Goal: Task Accomplishment & Management: Complete application form

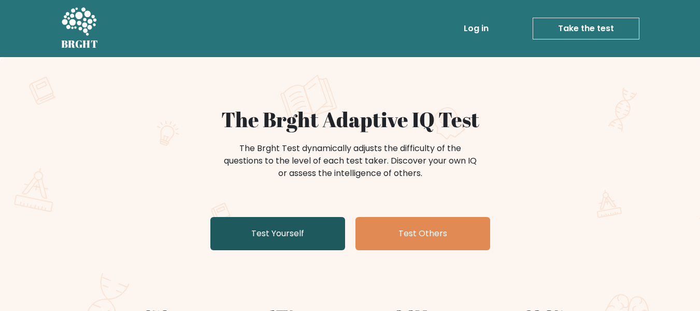
click at [270, 232] on link "Test Yourself" at bounding box center [277, 233] width 135 height 33
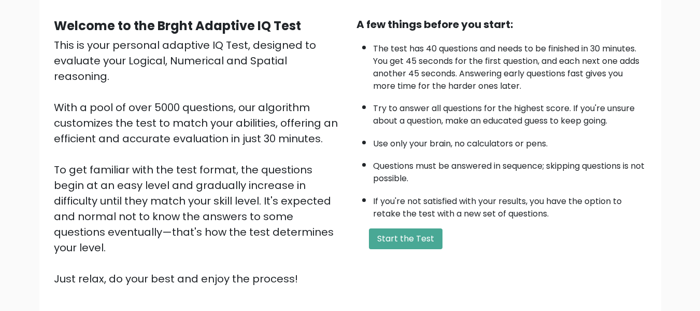
scroll to position [94, 0]
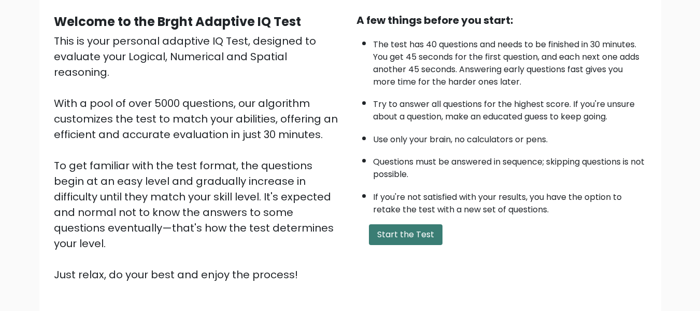
click at [428, 233] on button "Start the Test" at bounding box center [406, 234] width 74 height 21
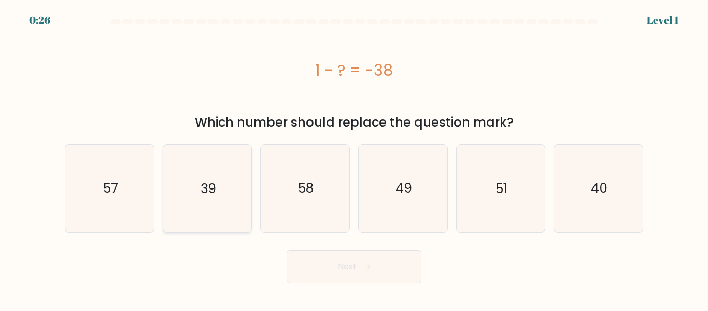
click at [234, 204] on icon "39" at bounding box center [207, 188] width 87 height 87
click at [354, 158] on input "b. 39" at bounding box center [354, 157] width 1 height 3
radio input "true"
click at [360, 262] on button "Next" at bounding box center [354, 266] width 135 height 33
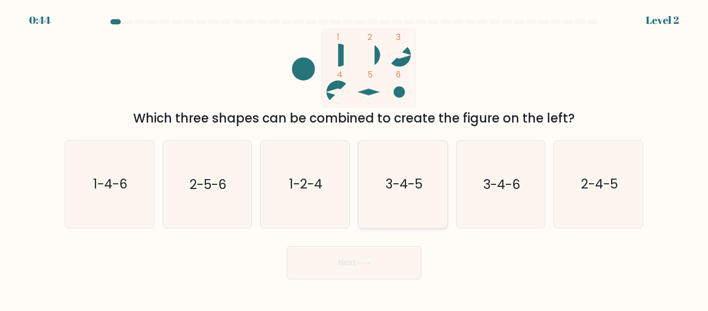
click at [406, 198] on icon "3-4-5" at bounding box center [403, 183] width 87 height 87
click at [355, 158] on input "d. 3-4-5" at bounding box center [354, 157] width 1 height 3
radio input "true"
click at [345, 267] on button "Next" at bounding box center [354, 262] width 135 height 33
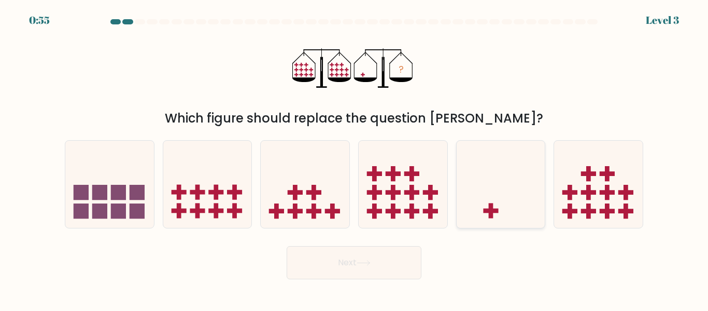
click at [477, 219] on icon at bounding box center [501, 183] width 89 height 73
click at [355, 158] on input "e." at bounding box center [354, 157] width 1 height 3
radio input "true"
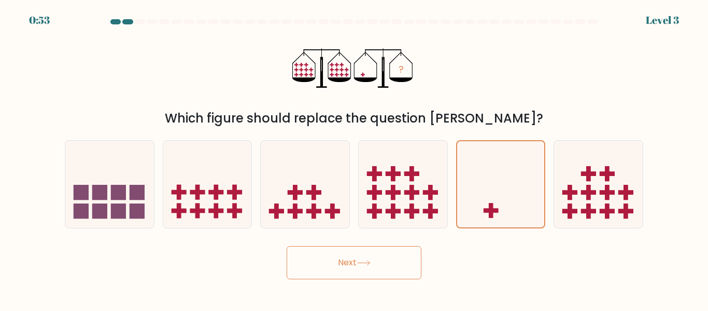
click at [372, 269] on button "Next" at bounding box center [354, 262] width 135 height 33
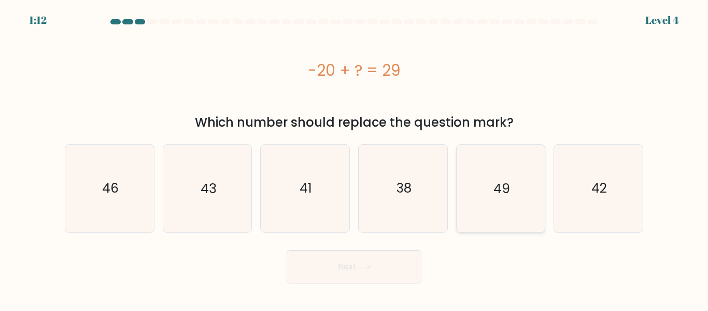
click at [512, 184] on icon "49" at bounding box center [500, 188] width 87 height 87
click at [355, 158] on input "e. 49" at bounding box center [354, 157] width 1 height 3
radio input "true"
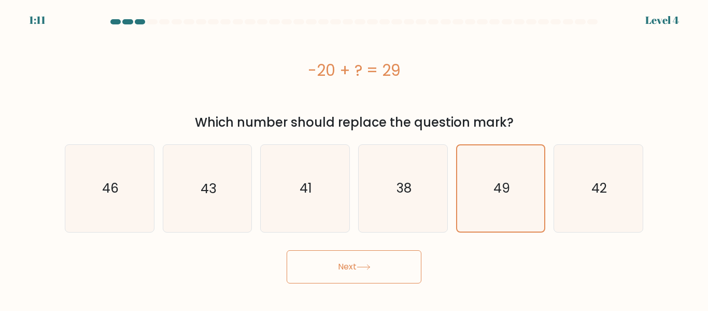
click at [371, 269] on icon at bounding box center [364, 267] width 14 height 6
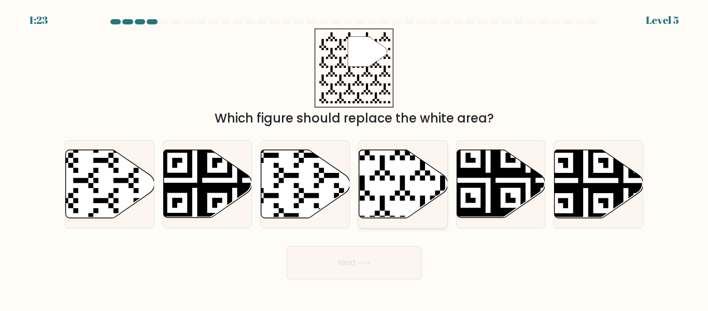
click at [401, 179] on icon at bounding box center [374, 220] width 161 height 161
click at [355, 158] on input "d." at bounding box center [354, 157] width 1 height 3
radio input "true"
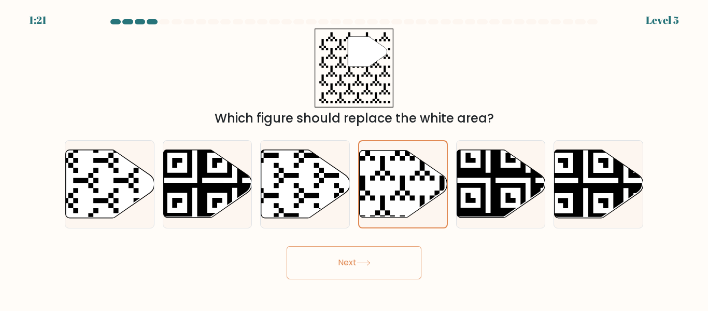
click at [392, 258] on button "Next" at bounding box center [354, 262] width 135 height 33
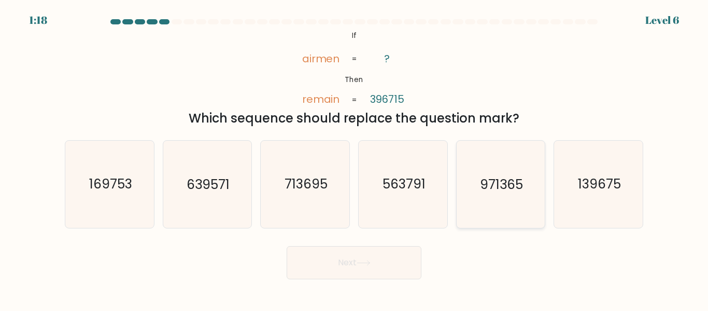
click at [487, 187] on text "971365" at bounding box center [501, 184] width 43 height 18
click at [355, 158] on input "e. 971365" at bounding box center [354, 157] width 1 height 3
radio input "true"
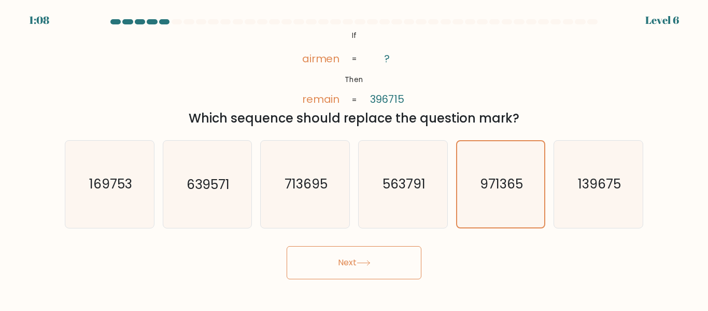
click at [398, 265] on button "Next" at bounding box center [354, 262] width 135 height 33
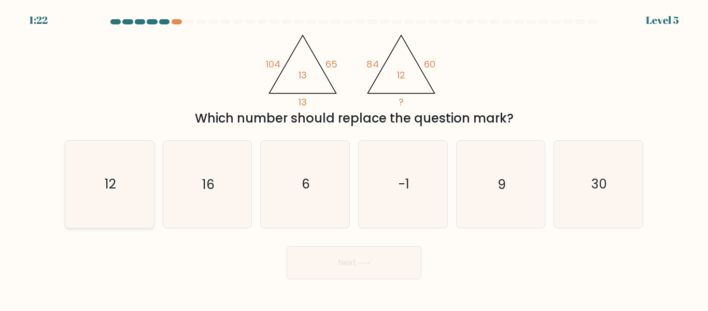
click at [122, 189] on icon "12" at bounding box center [109, 183] width 87 height 87
click at [354, 158] on input "a. 12" at bounding box center [354, 157] width 1 height 3
radio input "true"
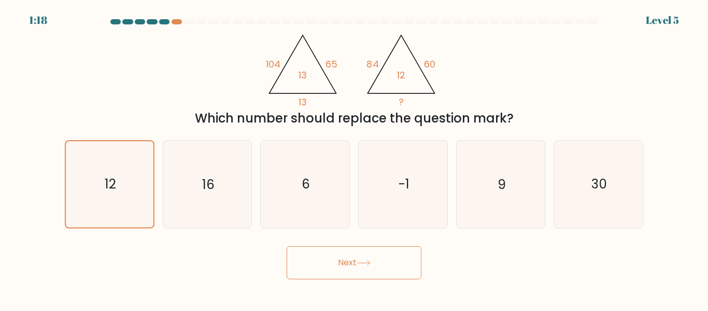
click at [385, 262] on button "Next" at bounding box center [354, 262] width 135 height 33
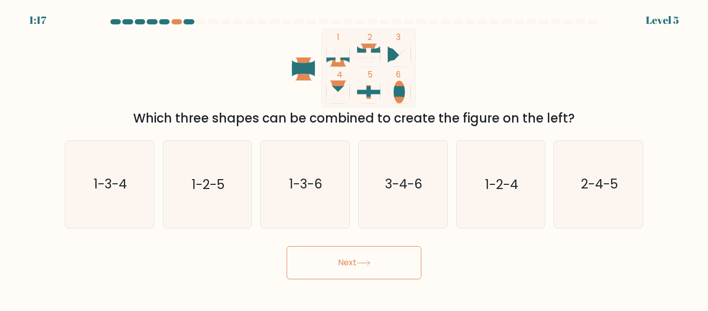
click at [350, 260] on button "Next" at bounding box center [354, 262] width 135 height 33
click at [219, 194] on icon "1-2-5" at bounding box center [207, 183] width 87 height 87
click at [354, 158] on input "b. 1-2-5" at bounding box center [354, 157] width 1 height 3
radio input "true"
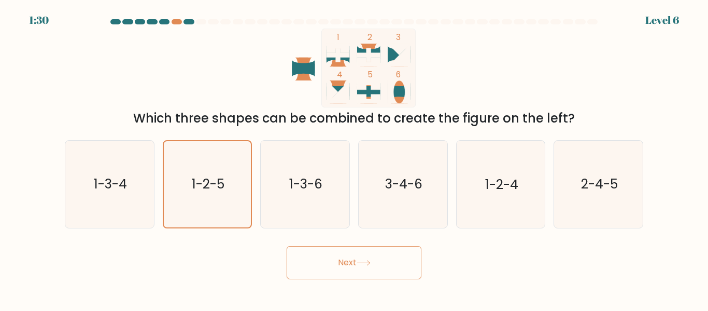
click at [385, 262] on button "Next" at bounding box center [354, 262] width 135 height 33
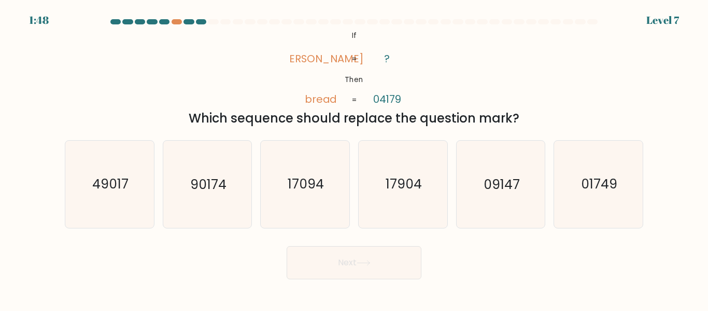
click at [384, 115] on div "Which sequence should replace the question mark?" at bounding box center [354, 118] width 566 height 19
click at [596, 200] on icon "01749" at bounding box center [598, 183] width 87 height 87
click at [355, 158] on input "f. 01749" at bounding box center [354, 157] width 1 height 3
radio input "true"
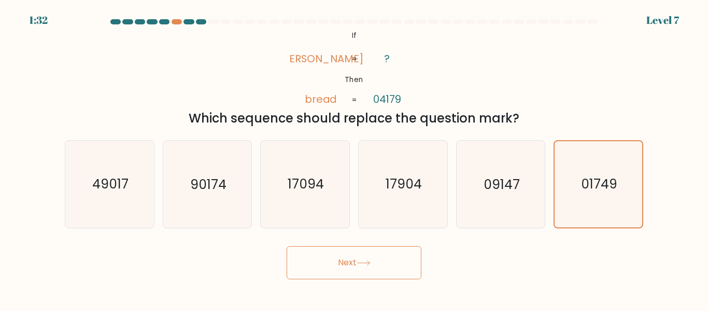
click at [396, 266] on button "Next" at bounding box center [354, 262] width 135 height 33
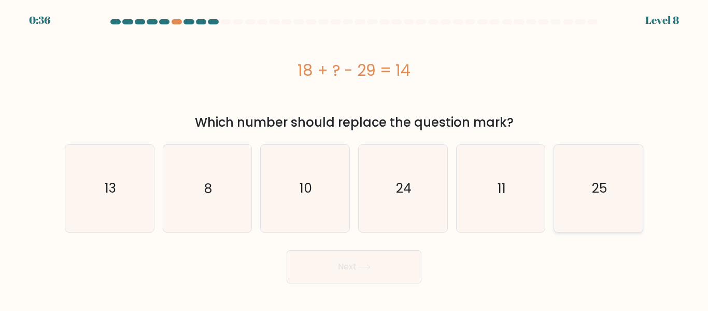
click at [603, 189] on text "25" at bounding box center [599, 188] width 15 height 18
click at [355, 158] on input "f. 25" at bounding box center [354, 157] width 1 height 3
radio input "true"
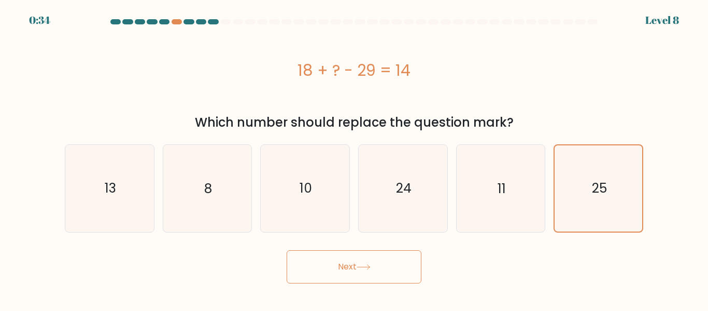
click at [381, 259] on button "Next" at bounding box center [354, 266] width 135 height 33
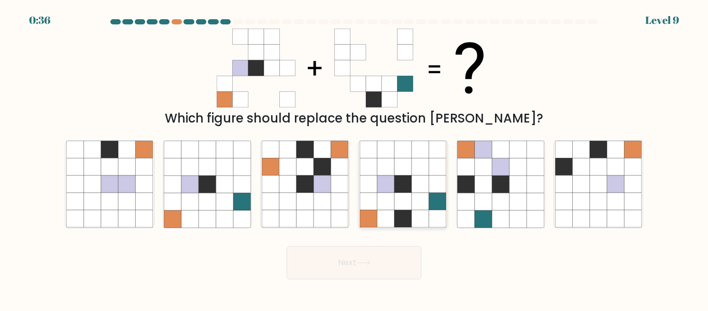
click at [404, 212] on icon at bounding box center [402, 218] width 17 height 17
click at [355, 158] on input "d." at bounding box center [354, 157] width 1 height 3
radio input "true"
click at [346, 277] on button "Next" at bounding box center [354, 262] width 135 height 33
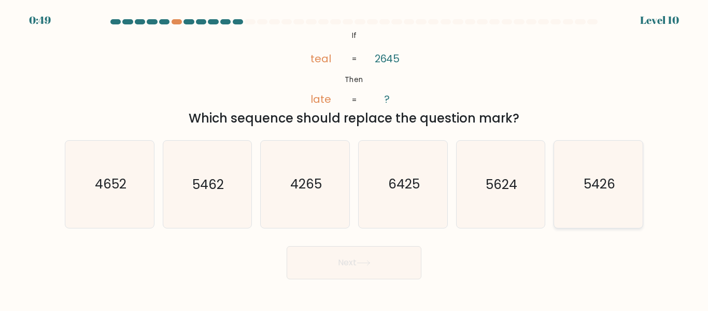
click at [577, 196] on icon "5426" at bounding box center [598, 183] width 87 height 87
click at [355, 158] on input "f. 5426" at bounding box center [354, 157] width 1 height 3
radio input "true"
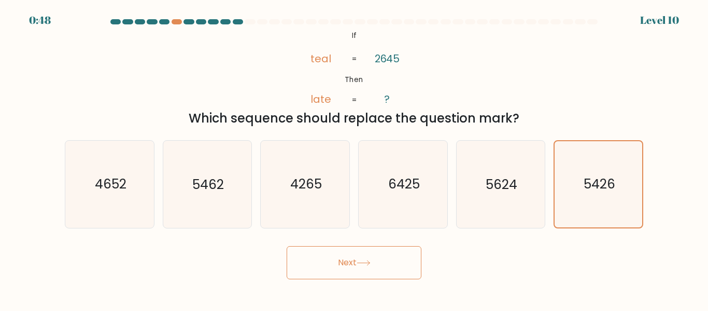
click at [400, 260] on button "Next" at bounding box center [354, 262] width 135 height 33
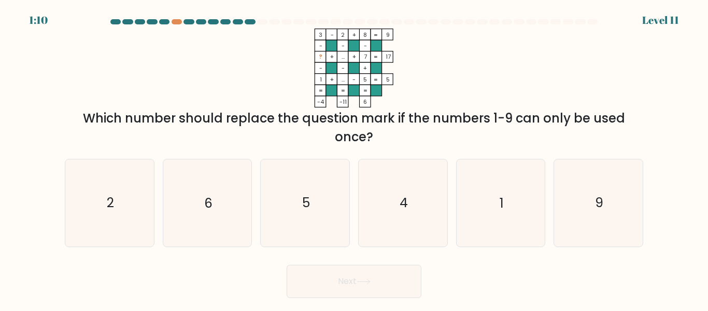
click at [320, 43] on tspan "-" at bounding box center [320, 46] width 3 height 8
click at [304, 167] on icon "5" at bounding box center [305, 202] width 87 height 87
click at [354, 158] on input "c. 5" at bounding box center [354, 157] width 1 height 3
radio input "true"
click at [359, 273] on button "Next" at bounding box center [354, 280] width 135 height 33
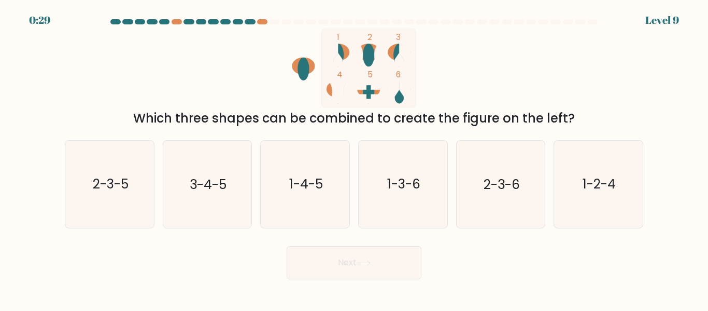
click at [341, 55] on ellipse at bounding box center [337, 55] width 11 height 23
click at [379, 186] on icon "1-3-6" at bounding box center [403, 183] width 87 height 87
click at [355, 158] on input "d. 1-3-6" at bounding box center [354, 157] width 1 height 3
radio input "true"
click at [376, 272] on button "Next" at bounding box center [354, 262] width 135 height 33
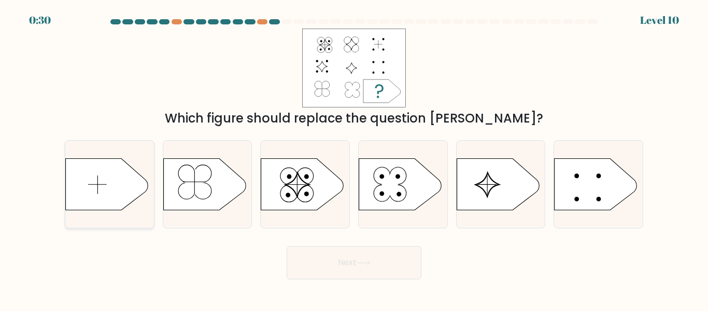
click at [98, 186] on icon at bounding box center [107, 184] width 83 height 52
click at [354, 158] on input "a." at bounding box center [354, 157] width 1 height 3
radio input "true"
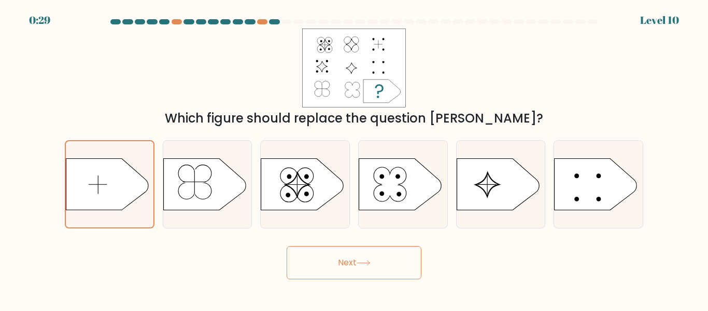
click at [362, 271] on button "Next" at bounding box center [354, 262] width 135 height 33
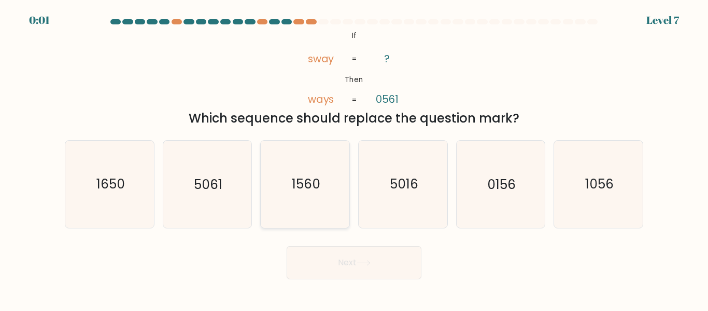
click at [262, 188] on icon "1560" at bounding box center [305, 183] width 87 height 87
click at [354, 158] on input "c. [DATE]" at bounding box center [354, 157] width 1 height 3
radio input "true"
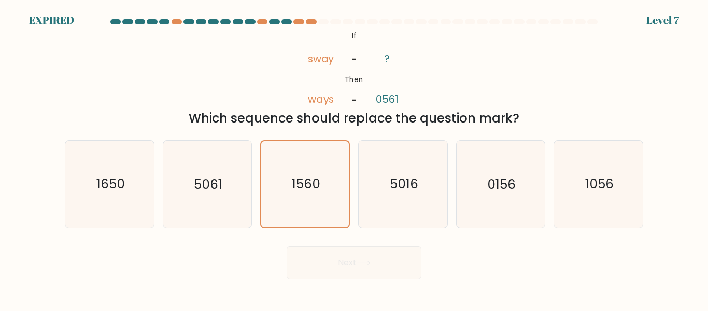
click at [338, 257] on div "Next" at bounding box center [354, 260] width 591 height 38
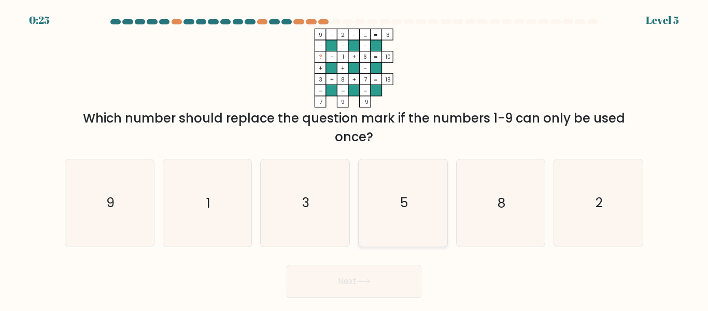
click at [400, 184] on icon "5" at bounding box center [403, 202] width 87 height 87
click at [355, 158] on input "d. 5" at bounding box center [354, 157] width 1 height 3
radio input "true"
click at [346, 283] on button "Next" at bounding box center [354, 280] width 135 height 33
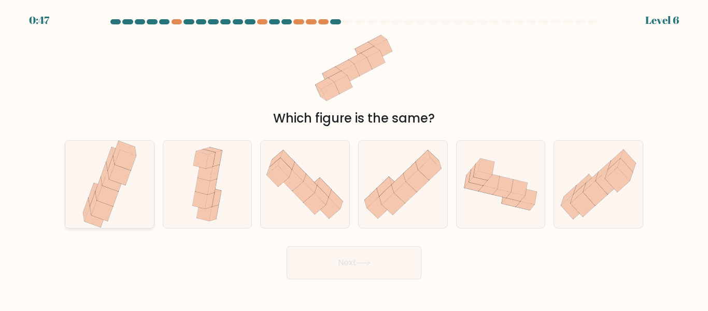
click at [123, 227] on icon at bounding box center [109, 183] width 59 height 87
click at [354, 158] on input "a." at bounding box center [354, 157] width 1 height 3
radio input "true"
click at [387, 261] on button "Next" at bounding box center [354, 262] width 135 height 33
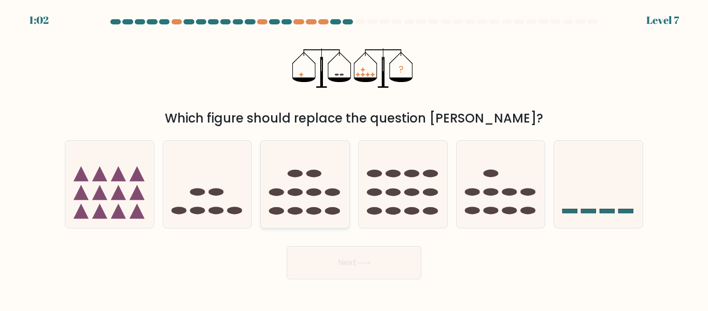
click at [314, 212] on ellipse at bounding box center [313, 211] width 15 height 8
click at [354, 158] on input "c." at bounding box center [354, 157] width 1 height 3
radio input "true"
click at [354, 257] on button "Next" at bounding box center [354, 262] width 135 height 33
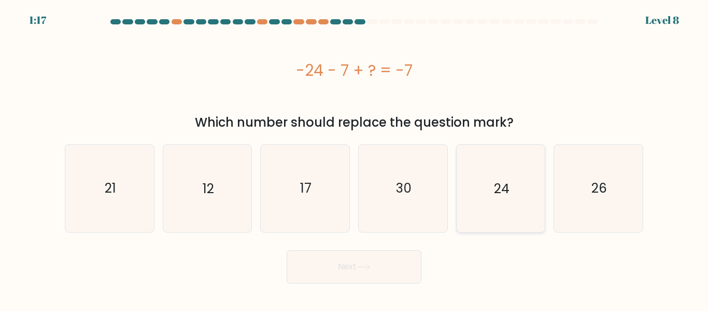
click at [507, 185] on text "24" at bounding box center [502, 188] width 16 height 18
click at [355, 158] on input "e. 24" at bounding box center [354, 157] width 1 height 3
radio input "true"
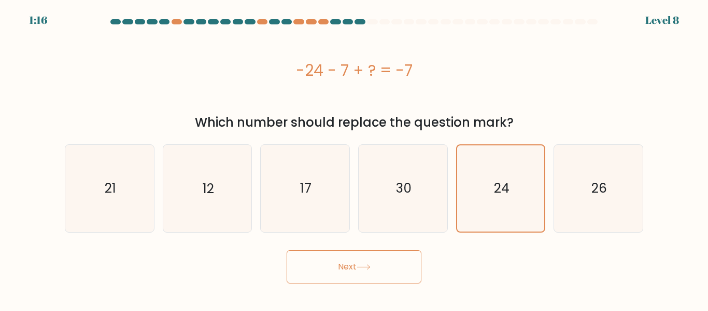
click at [348, 264] on button "Next" at bounding box center [354, 266] width 135 height 33
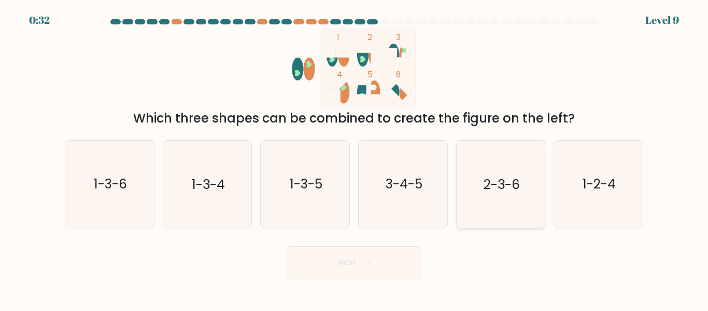
click at [504, 180] on text "2-3-6" at bounding box center [502, 184] width 36 height 18
click at [355, 158] on input "e. 2-3-6" at bounding box center [354, 157] width 1 height 3
radio input "true"
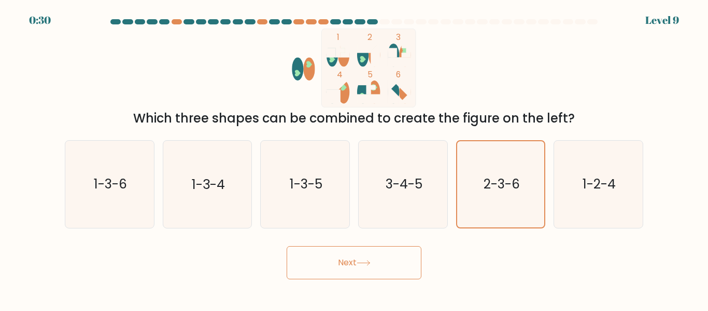
click at [367, 253] on button "Next" at bounding box center [354, 262] width 135 height 33
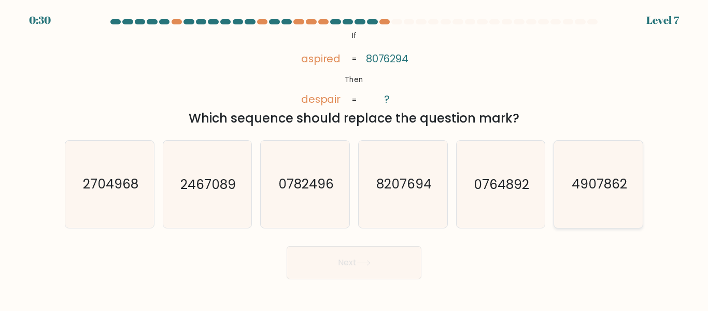
click at [581, 169] on icon "4907862" at bounding box center [598, 183] width 87 height 87
click at [355, 158] on input "f. 4907862" at bounding box center [354, 157] width 1 height 3
radio input "true"
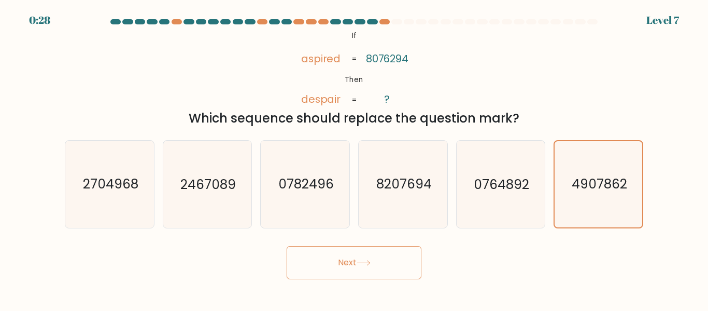
click at [341, 270] on button "Next" at bounding box center [354, 262] width 135 height 33
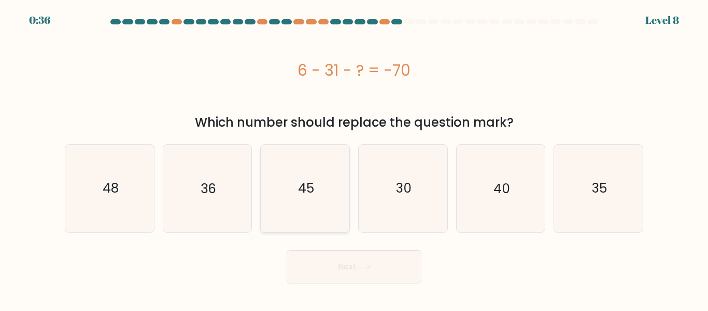
click at [302, 206] on icon "45" at bounding box center [305, 188] width 87 height 87
click at [354, 158] on input "c. 45" at bounding box center [354, 157] width 1 height 3
radio input "true"
click at [350, 265] on button "Next" at bounding box center [354, 266] width 135 height 33
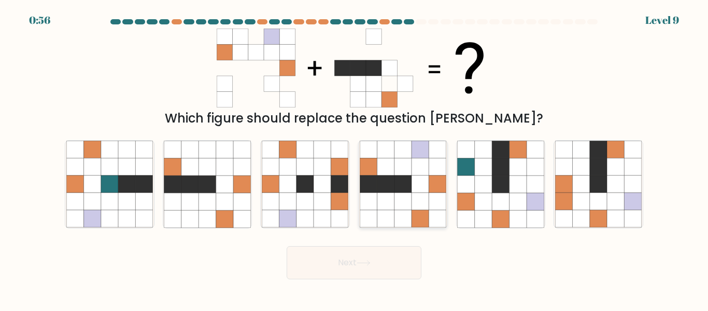
click at [415, 198] on icon at bounding box center [420, 201] width 17 height 17
click at [355, 158] on input "d." at bounding box center [354, 157] width 1 height 3
radio input "true"
click at [323, 261] on button "Next" at bounding box center [354, 262] width 135 height 33
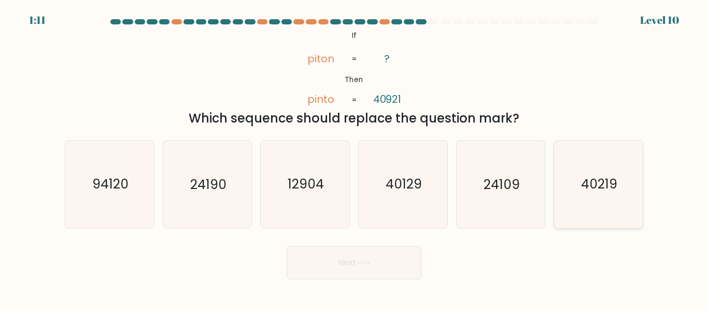
click at [581, 184] on icon "40219" at bounding box center [598, 183] width 87 height 87
click at [355, 158] on input "f. 40219" at bounding box center [354, 157] width 1 height 3
radio input "true"
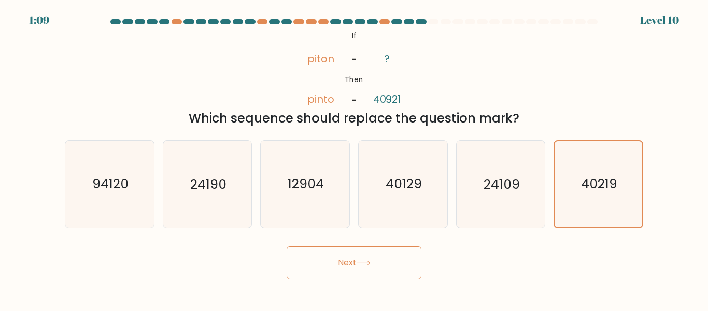
click at [359, 259] on button "Next" at bounding box center [354, 262] width 135 height 33
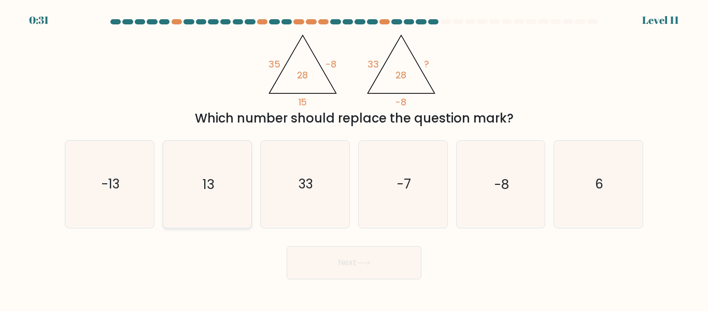
click at [206, 186] on text "13" at bounding box center [208, 184] width 11 height 18
click at [354, 158] on input "b. 13" at bounding box center [354, 157] width 1 height 3
radio input "true"
click at [369, 261] on icon at bounding box center [364, 263] width 14 height 6
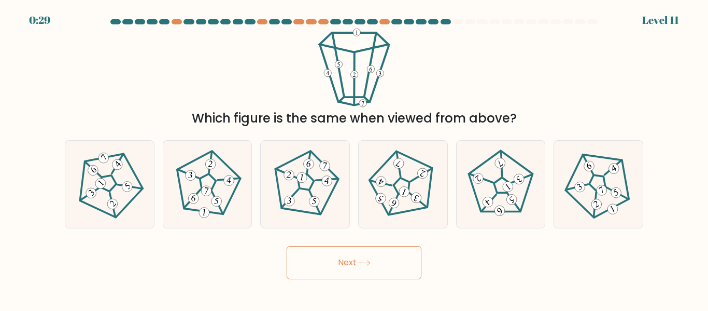
click at [354, 270] on button "Next" at bounding box center [354, 262] width 135 height 33
click at [399, 195] on icon at bounding box center [402, 183] width 69 height 69
click at [355, 158] on input "d." at bounding box center [354, 157] width 1 height 3
radio input "true"
click at [331, 256] on button "Next" at bounding box center [354, 262] width 135 height 33
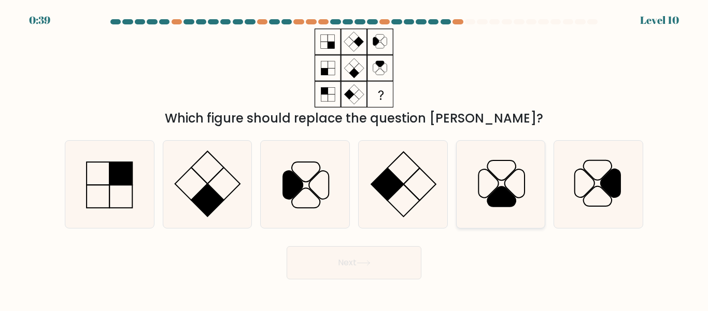
click at [500, 176] on icon at bounding box center [500, 183] width 87 height 87
click at [355, 158] on input "e." at bounding box center [354, 157] width 1 height 3
radio input "true"
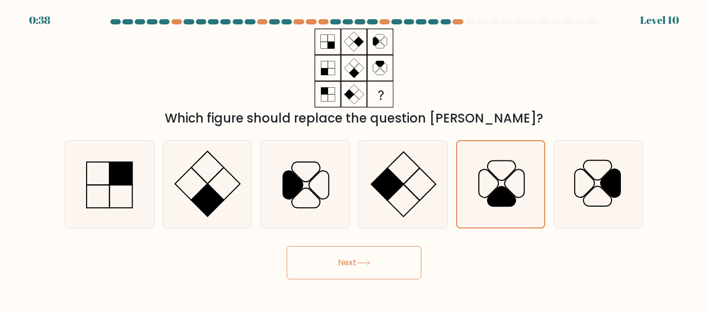
click at [374, 259] on button "Next" at bounding box center [354, 262] width 135 height 33
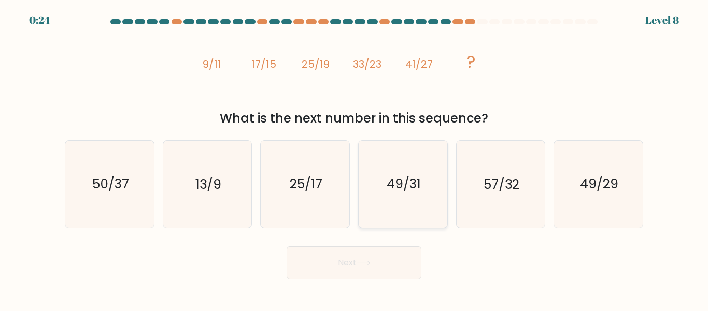
click at [399, 191] on text "49/31" at bounding box center [404, 184] width 34 height 18
click at [355, 158] on input "d. 49/31" at bounding box center [354, 157] width 1 height 3
radio input "true"
click at [375, 247] on button "Next" at bounding box center [354, 262] width 135 height 33
click at [374, 258] on button "Next" at bounding box center [354, 262] width 135 height 33
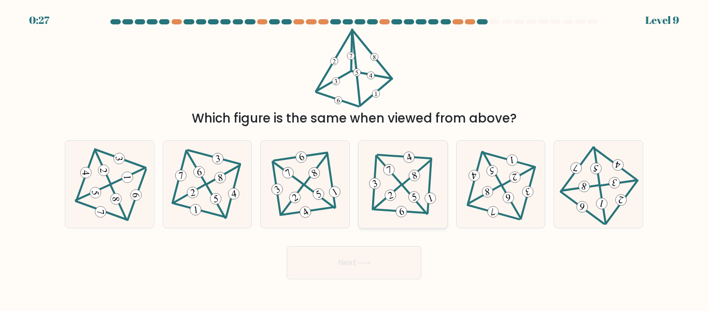
click at [400, 180] on icon at bounding box center [403, 183] width 71 height 69
click at [355, 158] on input "d." at bounding box center [354, 157] width 1 height 3
radio input "true"
click at [375, 270] on button "Next" at bounding box center [354, 262] width 135 height 33
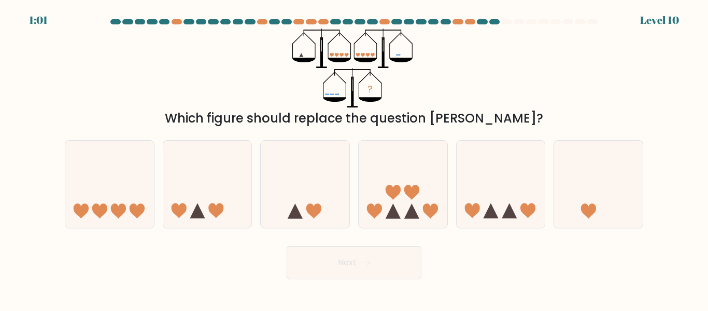
click at [308, 76] on icon "?" at bounding box center [353, 68] width 123 height 79
click at [392, 174] on icon at bounding box center [403, 183] width 89 height 73
click at [355, 158] on input "d." at bounding box center [354, 157] width 1 height 3
radio input "true"
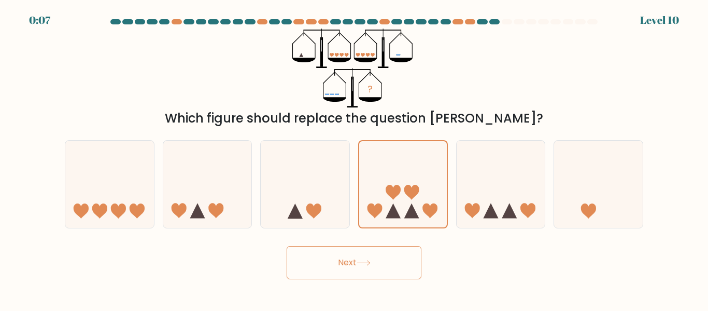
click at [357, 264] on button "Next" at bounding box center [354, 262] width 135 height 33
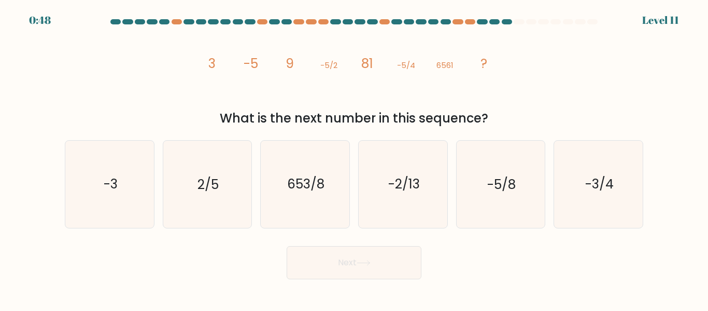
click at [473, 123] on div "What is the next number in this sequence?" at bounding box center [354, 118] width 566 height 19
click at [467, 117] on div "What is the next number in this sequence?" at bounding box center [354, 118] width 566 height 19
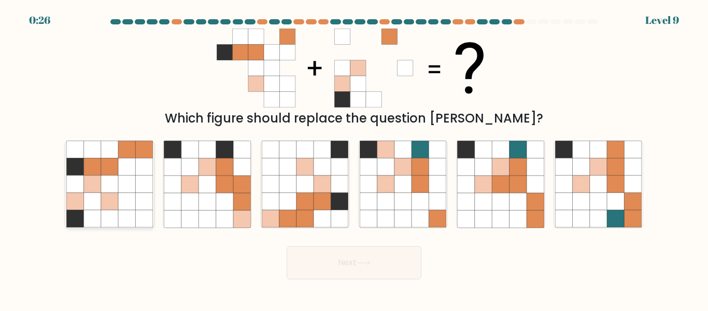
click at [130, 211] on icon at bounding box center [126, 218] width 17 height 17
click at [354, 158] on input "a." at bounding box center [354, 157] width 1 height 3
radio input "true"
click at [355, 260] on button "Next" at bounding box center [354, 262] width 135 height 33
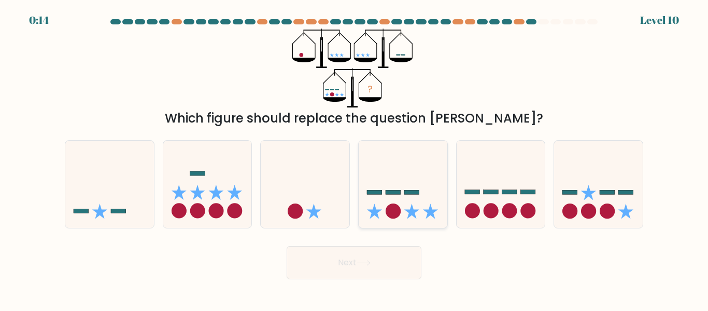
click at [406, 195] on icon at bounding box center [403, 183] width 89 height 73
click at [355, 158] on input "d." at bounding box center [354, 157] width 1 height 3
radio input "true"
click at [370, 270] on button "Next" at bounding box center [354, 262] width 135 height 33
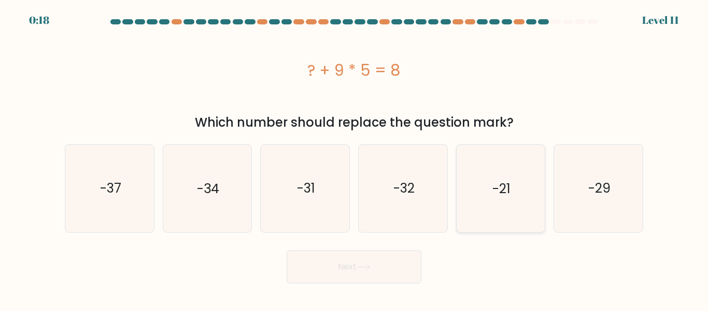
click at [495, 188] on text "-21" at bounding box center [501, 188] width 18 height 18
click at [355, 158] on input "e. -21" at bounding box center [354, 157] width 1 height 3
radio input "true"
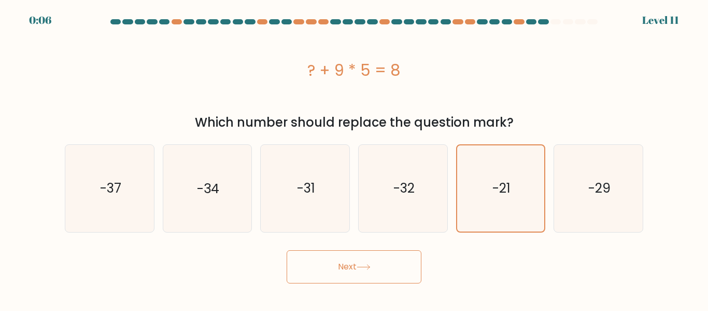
click at [380, 269] on button "Next" at bounding box center [354, 266] width 135 height 33
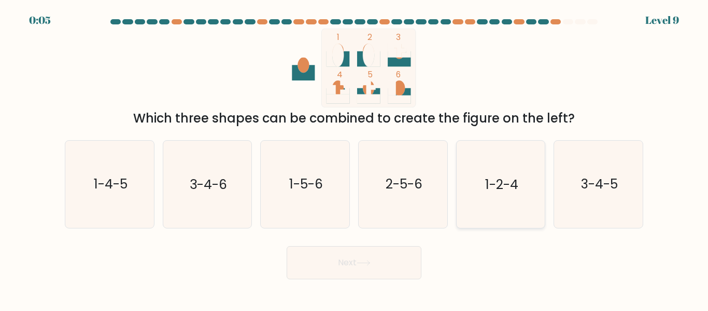
click at [483, 167] on icon "1-2-4" at bounding box center [500, 183] width 87 height 87
click at [355, 158] on input "e. 1-2-4" at bounding box center [354, 157] width 1 height 3
radio input "true"
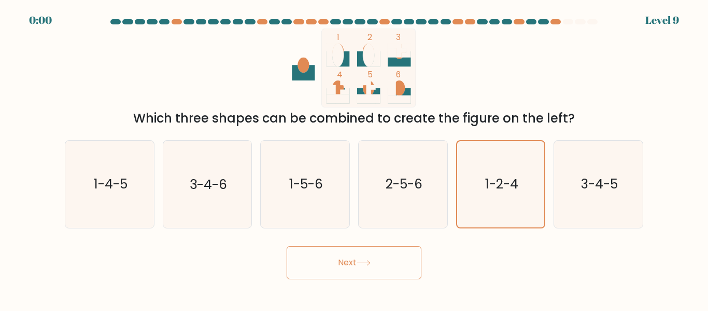
click at [352, 257] on button "Next" at bounding box center [354, 262] width 135 height 33
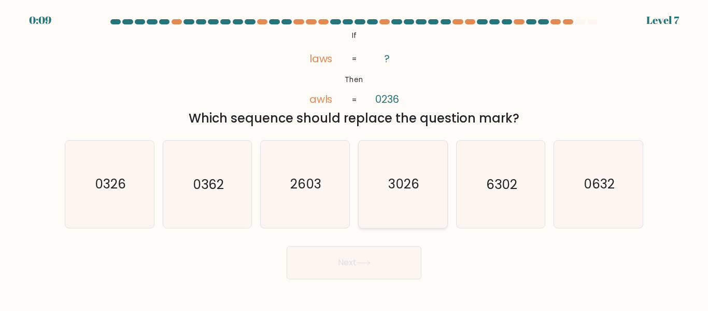
click at [394, 203] on icon "3026" at bounding box center [403, 183] width 87 height 87
click at [355, 158] on input "d. 3026" at bounding box center [354, 157] width 1 height 3
radio input "true"
click at [351, 255] on button "Next" at bounding box center [354, 262] width 135 height 33
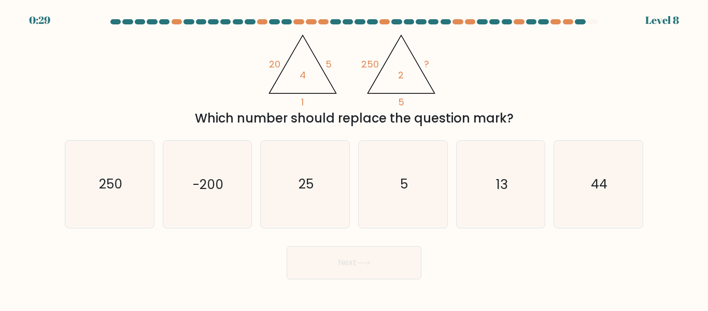
click at [405, 112] on div "Which number should replace the question mark?" at bounding box center [354, 118] width 566 height 19
click at [393, 90] on icon "@import url('https://fonts.googleapis.com/css?family=Abril+Fatface:400,100,100i…" at bounding box center [353, 68] width 181 height 79
click at [417, 78] on icon "@import url('https://fonts.googleapis.com/css?family=Abril+Fatface:400,100,100i…" at bounding box center [353, 68] width 181 height 79
click at [321, 109] on div "Which number should replace the question mark?" at bounding box center [354, 118] width 566 height 19
click at [325, 107] on icon "@import url('https://fonts.googleapis.com/css?family=Abril+Fatface:400,100,100i…" at bounding box center [353, 68] width 181 height 79
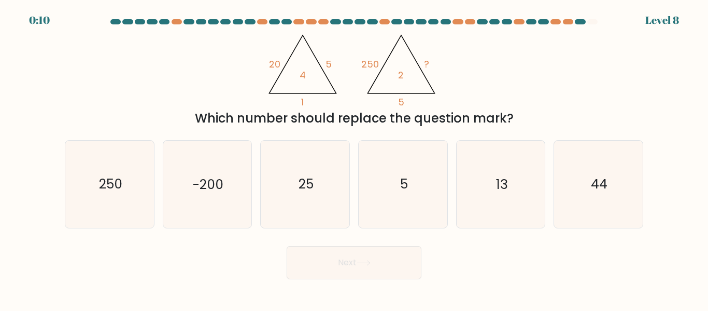
click at [363, 96] on icon "@import url('https://fonts.googleapis.com/css?family=Abril+Fatface:400,100,100i…" at bounding box center [353, 68] width 181 height 79
click at [411, 194] on icon "5" at bounding box center [403, 183] width 87 height 87
click at [355, 158] on input "d. 5" at bounding box center [354, 157] width 1 height 3
radio input "true"
click at [426, 225] on icon "5" at bounding box center [403, 184] width 86 height 86
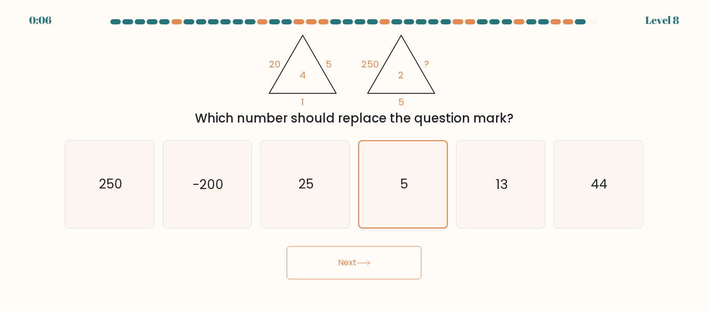
click at [355, 158] on input "d. 5" at bounding box center [354, 157] width 1 height 3
click at [391, 262] on button "Next" at bounding box center [354, 262] width 135 height 33
click at [392, 272] on button "Next" at bounding box center [354, 262] width 135 height 33
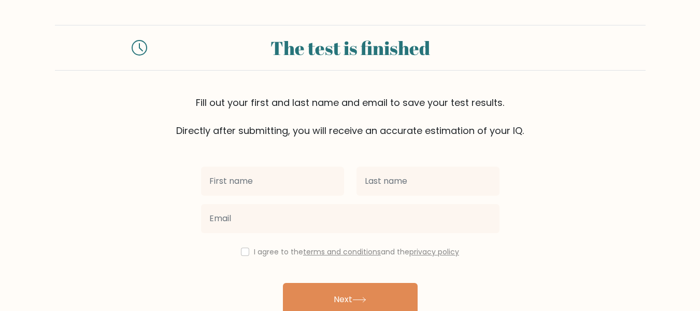
click at [286, 184] on input "text" at bounding box center [272, 180] width 143 height 29
type input "[PERSON_NAME]"
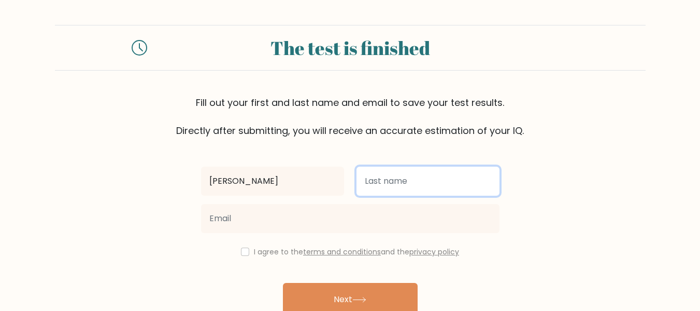
click at [400, 179] on input "text" at bounding box center [428, 180] width 143 height 29
type input "Chepngeno"
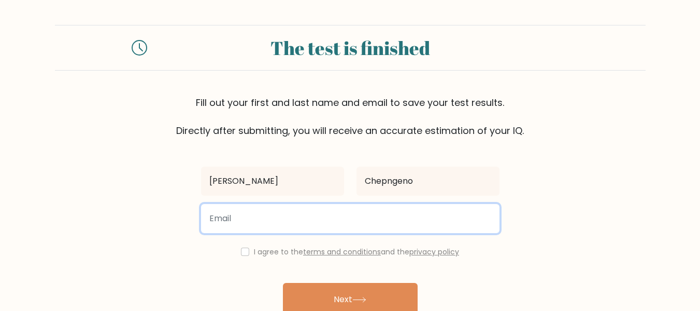
click at [340, 222] on input "email" at bounding box center [350, 218] width 299 height 29
type input "[EMAIL_ADDRESS][DOMAIN_NAME]"
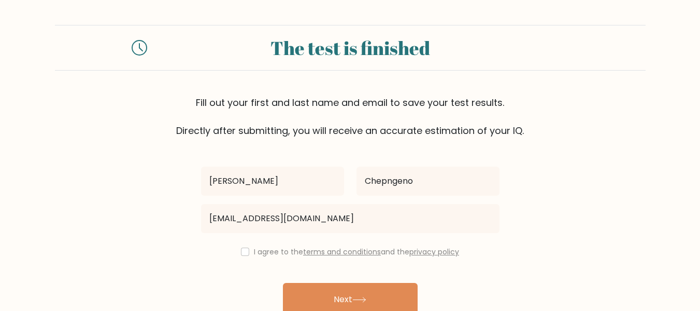
click at [254, 253] on label "I agree to the terms and conditions and the privacy policy" at bounding box center [356, 251] width 205 height 10
click at [246, 251] on input "checkbox" at bounding box center [245, 251] width 8 height 8
checkbox input "true"
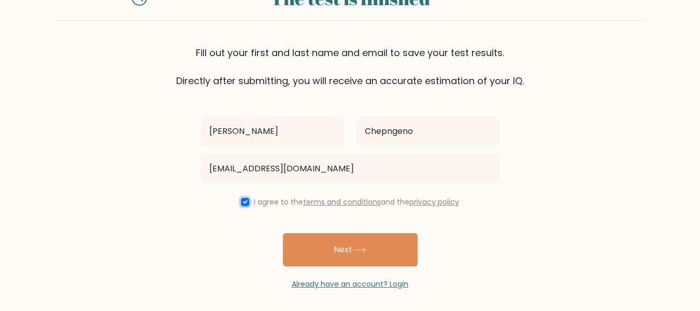
scroll to position [53, 0]
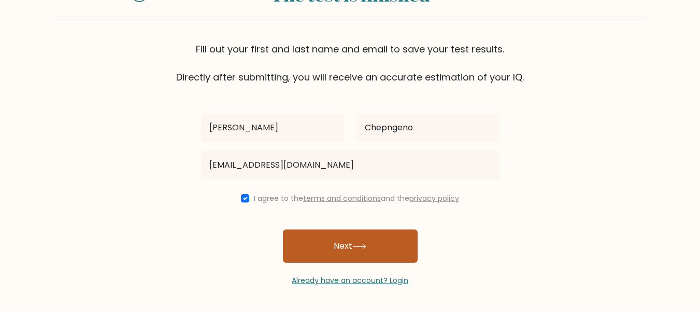
click at [365, 250] on button "Next" at bounding box center [350, 245] width 135 height 33
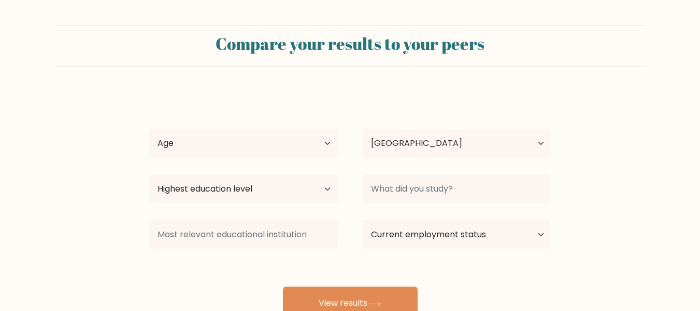
select select "KE"
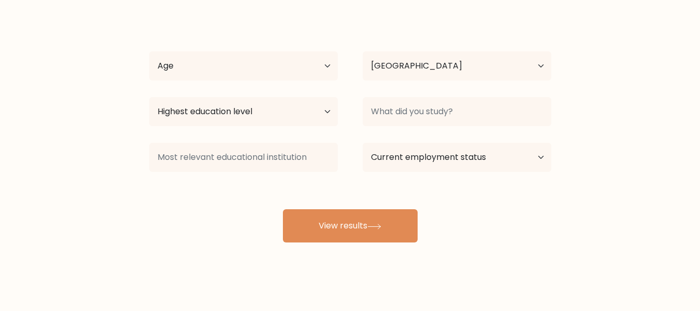
scroll to position [82, 0]
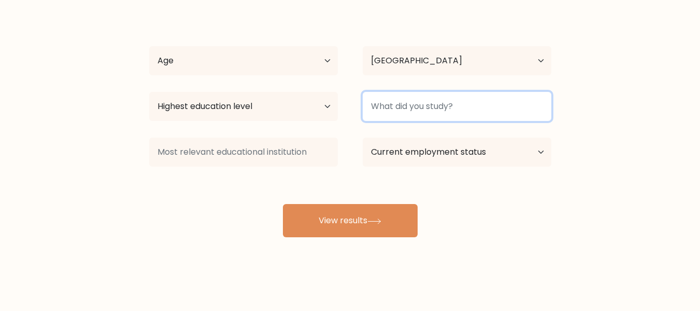
click at [482, 112] on input at bounding box center [457, 106] width 189 height 29
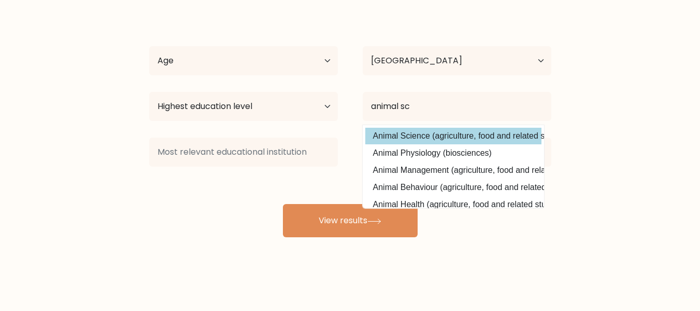
click at [440, 143] on option "Animal Science (agriculture, food and related studies)" at bounding box center [453, 136] width 176 height 17
type input "Animal Science"
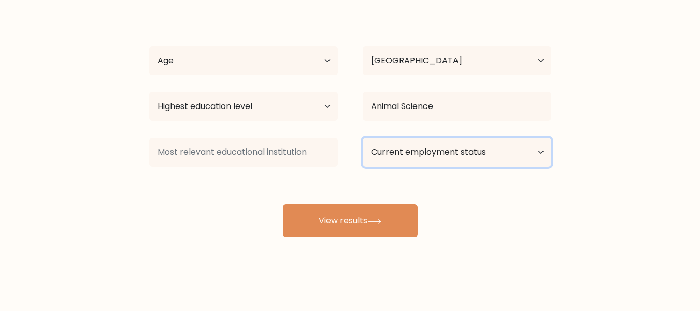
click at [537, 153] on select "Current employment status Employed Student Retired Other / prefer not to answer" at bounding box center [457, 151] width 189 height 29
select select "employed"
click at [363, 137] on select "Current employment status Employed Student Retired Other / prefer not to answer" at bounding box center [457, 151] width 189 height 29
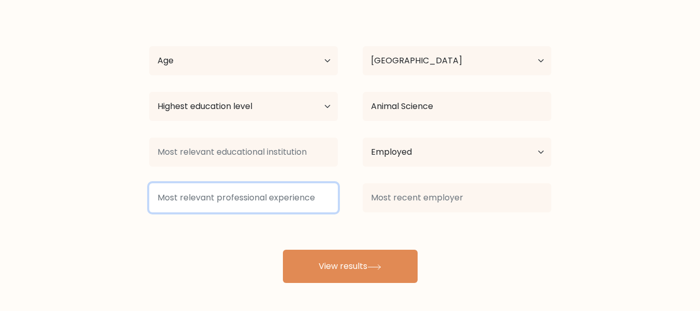
click at [276, 194] on input at bounding box center [243, 197] width 189 height 29
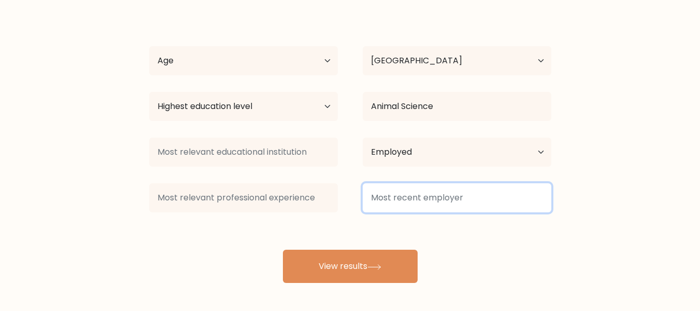
click at [428, 200] on input at bounding box center [457, 197] width 189 height 29
type input "chatscale"
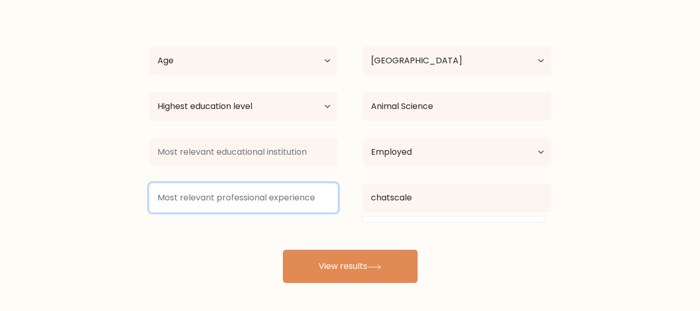
click at [273, 202] on input at bounding box center [243, 197] width 189 height 29
click at [280, 202] on input at bounding box center [243, 197] width 189 height 29
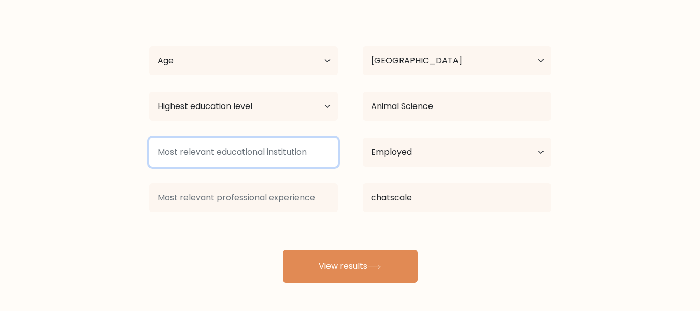
click at [284, 154] on input at bounding box center [243, 151] width 189 height 29
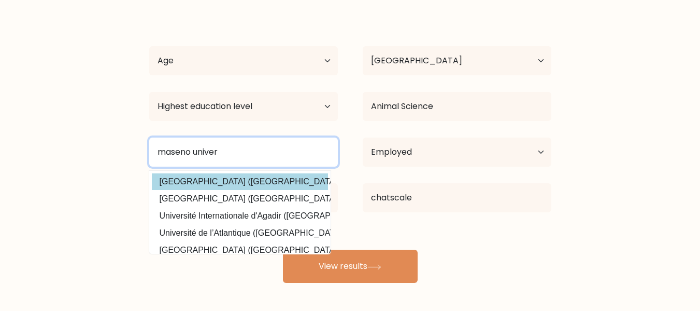
type input "maseno univer"
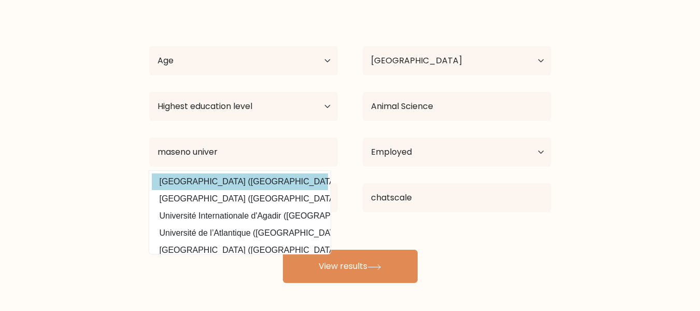
click at [220, 178] on div "[PERSON_NAME] Age Under [DEMOGRAPHIC_DATA] [DEMOGRAPHIC_DATA] [DEMOGRAPHIC_DATA…" at bounding box center [350, 146] width 415 height 274
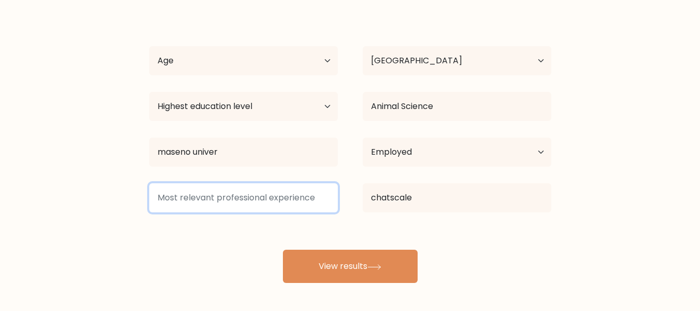
click at [203, 196] on input at bounding box center [243, 197] width 189 height 29
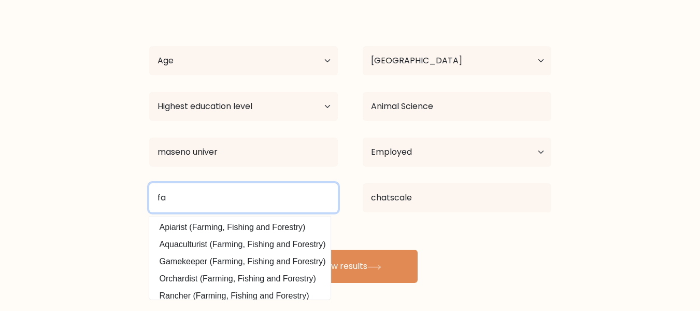
type input "f"
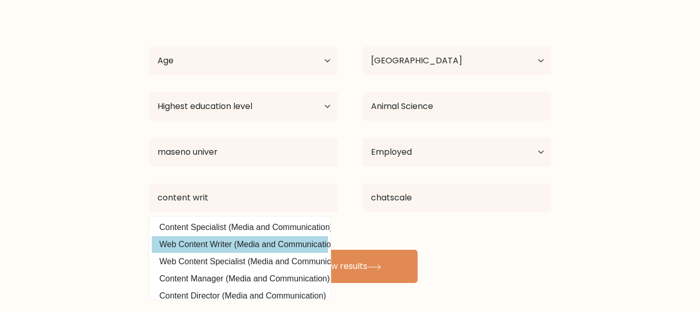
click at [193, 241] on div "[PERSON_NAME] Age Under [DEMOGRAPHIC_DATA] [DEMOGRAPHIC_DATA] [DEMOGRAPHIC_DATA…" at bounding box center [350, 146] width 415 height 274
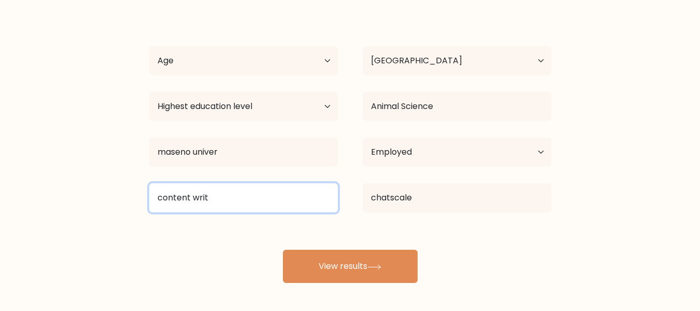
click at [234, 207] on input "content writ" at bounding box center [243, 197] width 189 height 29
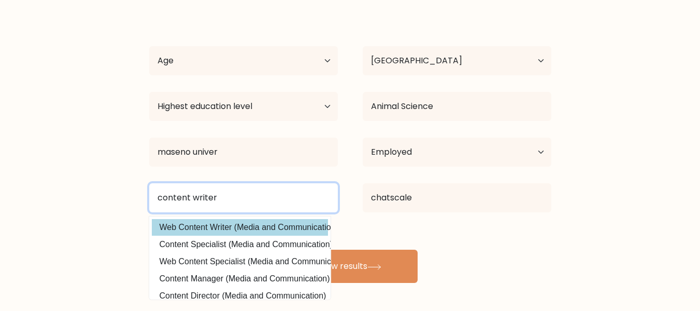
type input "content writer"
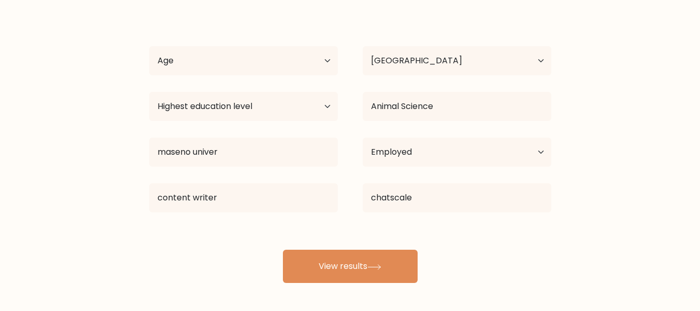
click at [209, 231] on div "[PERSON_NAME] Age Under [DEMOGRAPHIC_DATA] [DEMOGRAPHIC_DATA] [DEMOGRAPHIC_DATA…" at bounding box center [350, 146] width 415 height 274
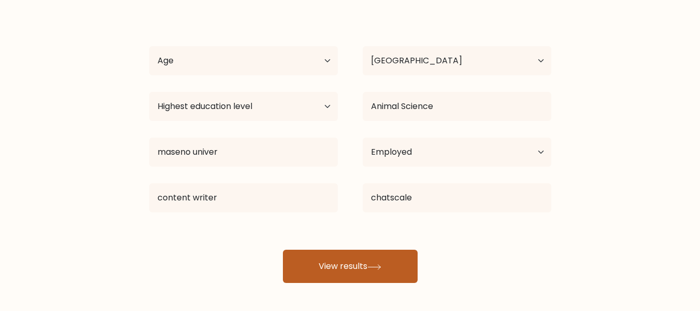
click at [325, 262] on button "View results" at bounding box center [350, 265] width 135 height 33
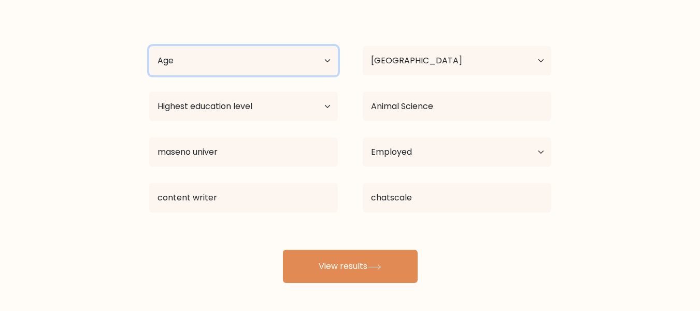
click at [222, 67] on select "Age Under [DEMOGRAPHIC_DATA] [DEMOGRAPHIC_DATA] [DEMOGRAPHIC_DATA] [DEMOGRAPHIC…" at bounding box center [243, 60] width 189 height 29
select select "25_34"
click at [149, 46] on select "Age Under [DEMOGRAPHIC_DATA] [DEMOGRAPHIC_DATA] [DEMOGRAPHIC_DATA] [DEMOGRAPHIC…" at bounding box center [243, 60] width 189 height 29
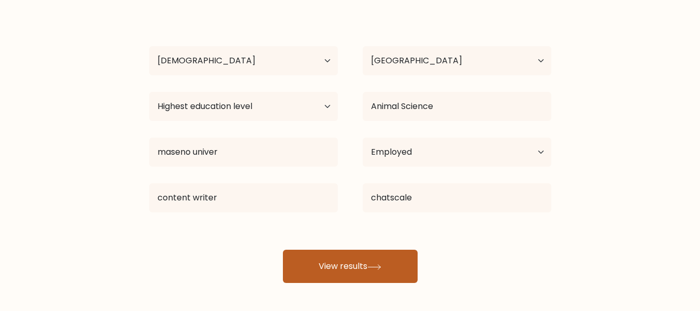
click at [325, 260] on button "View results" at bounding box center [350, 265] width 135 height 33
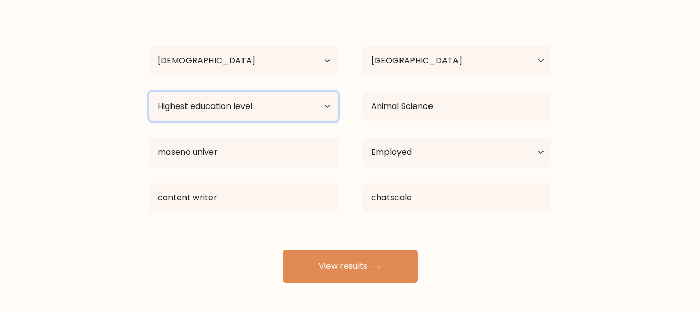
click at [272, 119] on select "Highest education level No schooling Primary Lower Secondary Upper Secondary Oc…" at bounding box center [243, 106] width 189 height 29
select select "bachelors_degree"
click at [149, 92] on select "Highest education level No schooling Primary Lower Secondary Upper Secondary Oc…" at bounding box center [243, 106] width 189 height 29
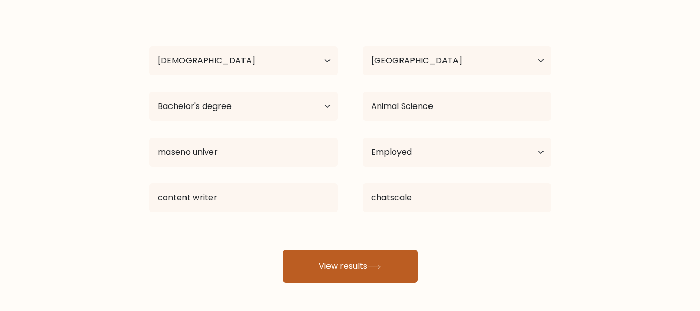
click at [340, 266] on button "View results" at bounding box center [350, 265] width 135 height 33
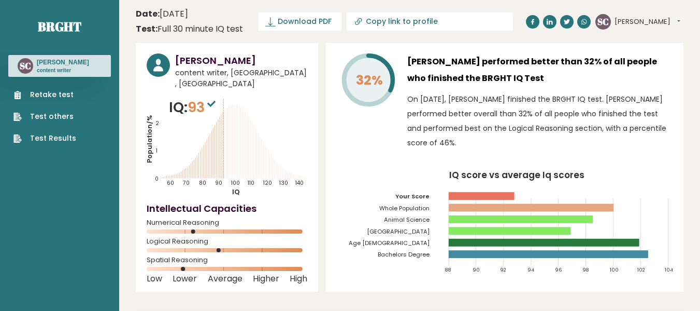
click at [43, 100] on link "Retake test" at bounding box center [44, 94] width 63 height 11
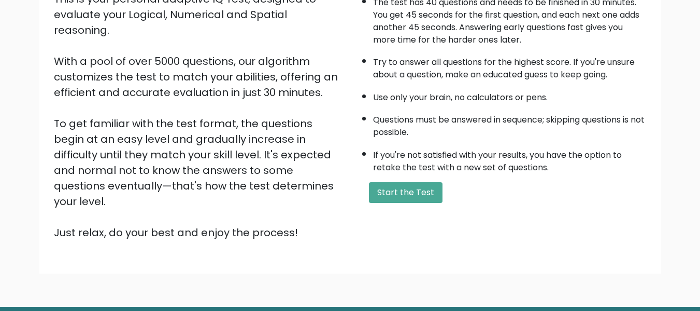
scroll to position [139, 0]
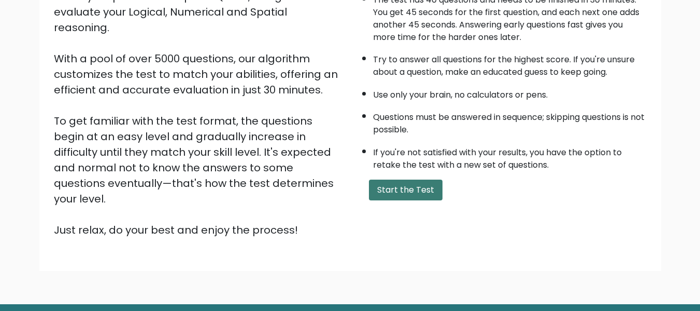
click at [395, 198] on button "Start the Test" at bounding box center [406, 189] width 74 height 21
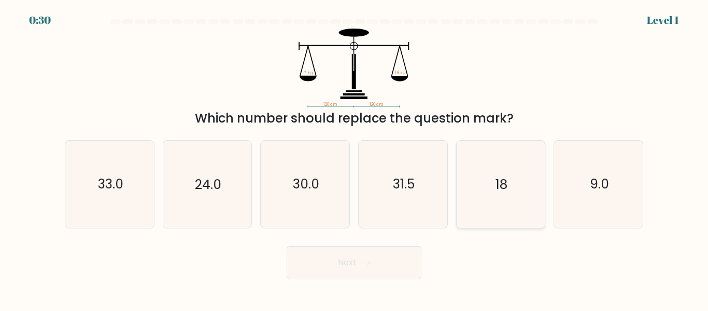
click at [501, 194] on icon "18" at bounding box center [500, 183] width 87 height 87
click at [355, 158] on input "e. 18" at bounding box center [354, 157] width 1 height 3
radio input "true"
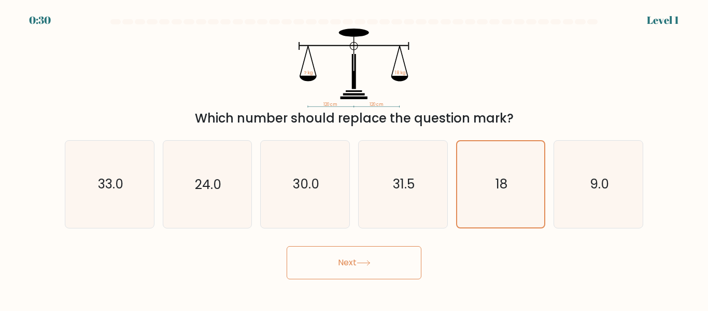
click at [360, 264] on icon at bounding box center [364, 263] width 14 height 6
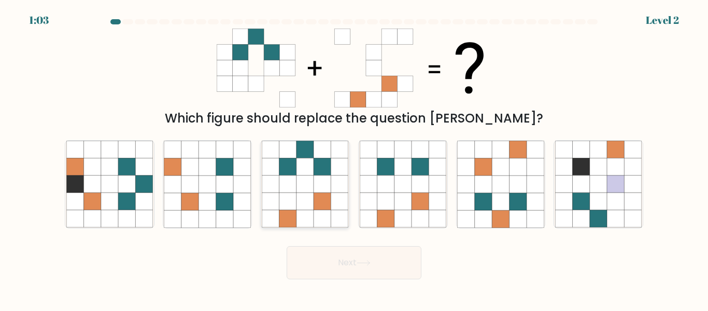
click at [299, 173] on icon at bounding box center [305, 166] width 17 height 17
click at [354, 158] on input "c." at bounding box center [354, 157] width 1 height 3
radio input "true"
click at [363, 264] on icon at bounding box center [364, 263] width 14 height 6
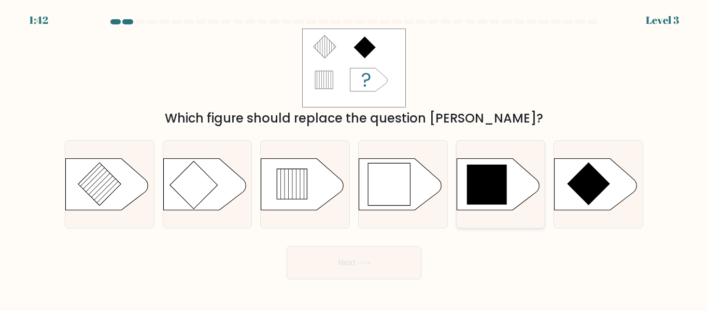
click at [483, 187] on icon at bounding box center [487, 184] width 40 height 40
click at [355, 158] on input "e." at bounding box center [354, 157] width 1 height 3
radio input "true"
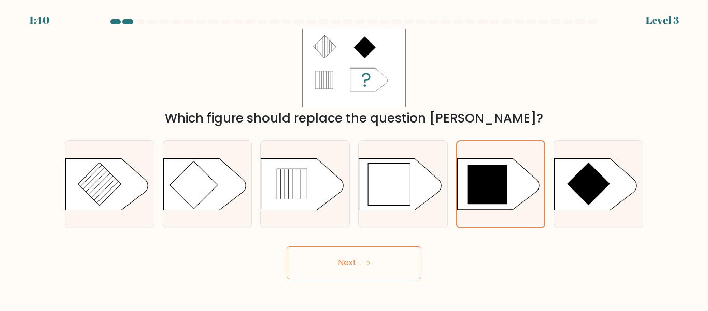
click at [369, 258] on button "Next" at bounding box center [354, 262] width 135 height 33
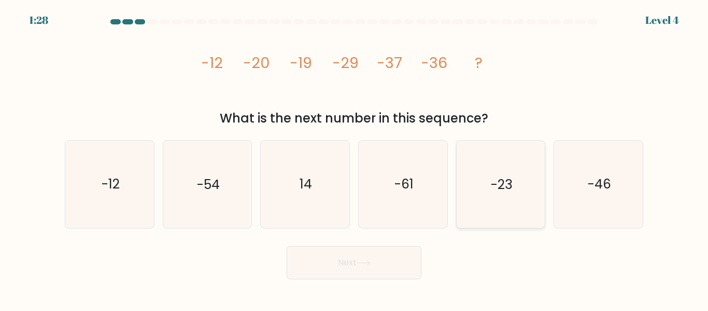
click at [513, 201] on icon "-23" at bounding box center [500, 183] width 87 height 87
click at [355, 158] on input "e. -23" at bounding box center [354, 157] width 1 height 3
radio input "true"
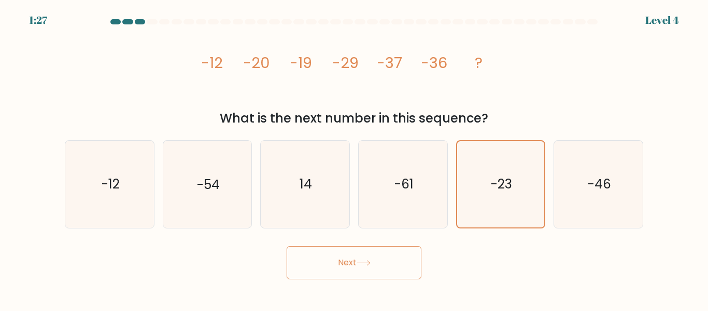
click at [372, 269] on button "Next" at bounding box center [354, 262] width 135 height 33
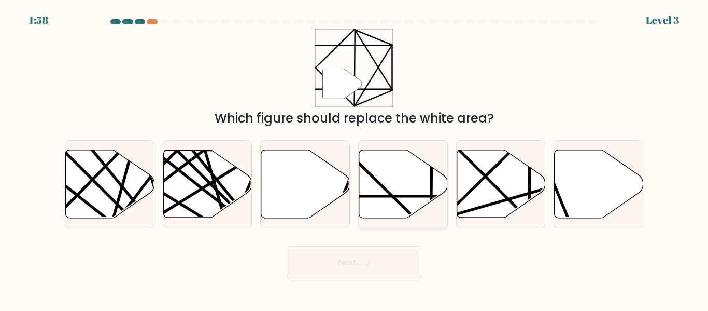
click at [410, 181] on icon at bounding box center [403, 184] width 89 height 68
click at [355, 158] on input "d." at bounding box center [354, 157] width 1 height 3
radio input "true"
click at [401, 269] on button "Next" at bounding box center [354, 262] width 135 height 33
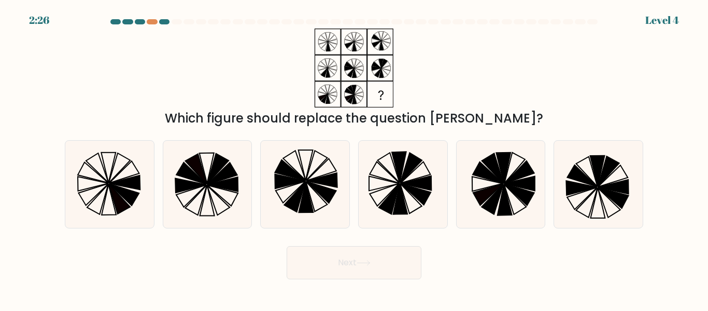
click at [401, 74] on icon at bounding box center [354, 68] width 130 height 79
click at [104, 185] on icon at bounding box center [93, 195] width 30 height 22
click at [354, 158] on input "a." at bounding box center [354, 157] width 1 height 3
radio input "true"
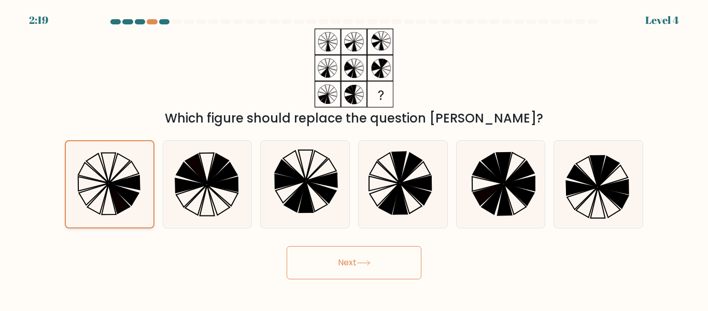
click at [126, 184] on icon at bounding box center [124, 182] width 31 height 14
click at [354, 158] on input "a." at bounding box center [354, 157] width 1 height 3
click at [379, 267] on button "Next" at bounding box center [354, 262] width 135 height 33
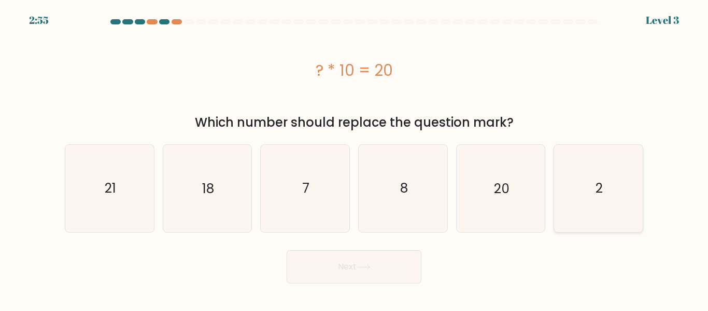
click at [605, 198] on icon "2" at bounding box center [598, 188] width 87 height 87
click at [355, 158] on input "f. 2" at bounding box center [354, 157] width 1 height 3
radio input "true"
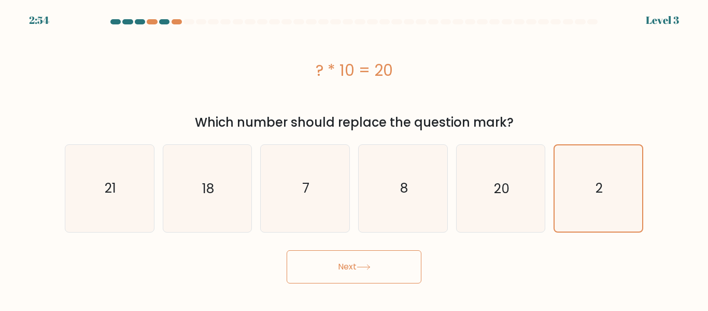
click at [387, 267] on button "Next" at bounding box center [354, 266] width 135 height 33
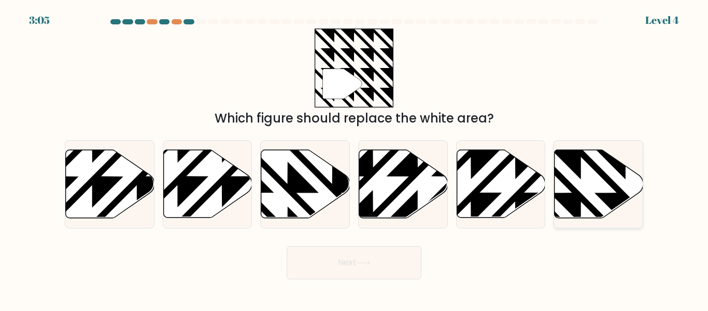
click at [618, 189] on icon at bounding box center [626, 148] width 178 height 178
click at [355, 158] on input "f." at bounding box center [354, 157] width 1 height 3
radio input "true"
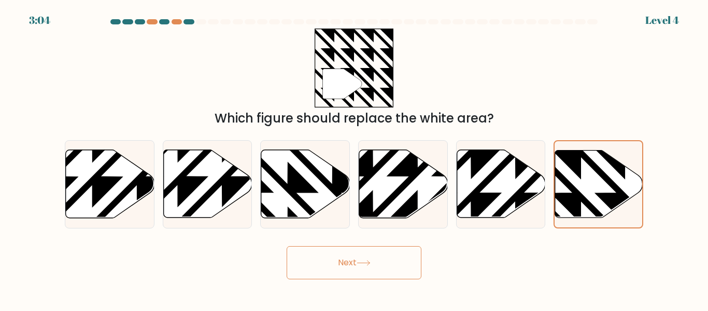
click at [379, 254] on button "Next" at bounding box center [354, 262] width 135 height 33
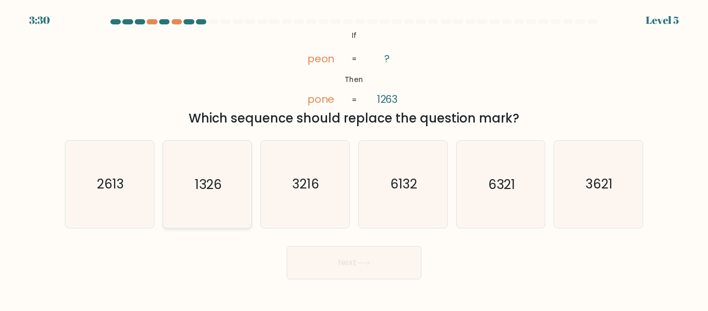
click at [247, 184] on icon "1326" at bounding box center [207, 183] width 87 height 87
click at [354, 158] on input "b. 1326" at bounding box center [354, 157] width 1 height 3
radio input "true"
click at [348, 255] on button "Next" at bounding box center [354, 262] width 135 height 33
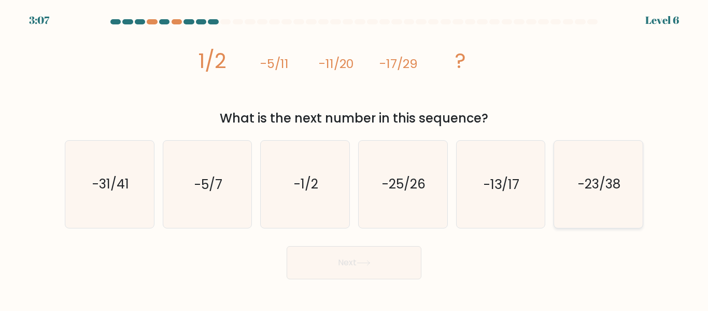
click at [575, 177] on icon "-23/38" at bounding box center [598, 183] width 87 height 87
click at [355, 158] on input "f. -23/38" at bounding box center [354, 157] width 1 height 3
radio input "true"
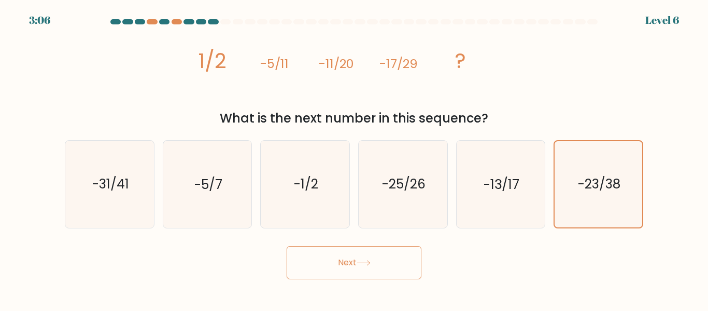
click at [383, 262] on button "Next" at bounding box center [354, 262] width 135 height 33
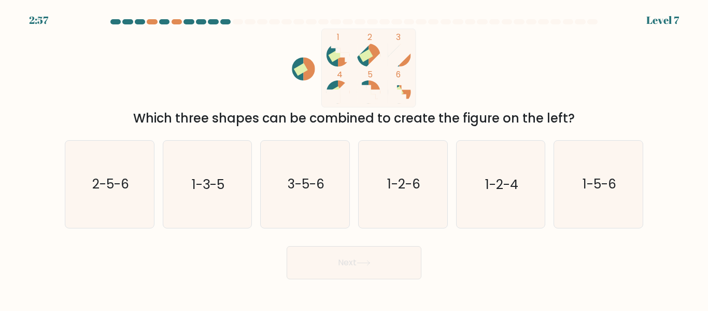
click at [639, 132] on div "a. 2-5-6 b. 1-3-5 c. 3-5-6 d. 1-2-6" at bounding box center [354, 180] width 587 height 96
click at [614, 194] on icon "1-5-6" at bounding box center [598, 183] width 87 height 87
click at [355, 158] on input "f. 1-5-6" at bounding box center [354, 157] width 1 height 3
radio input "true"
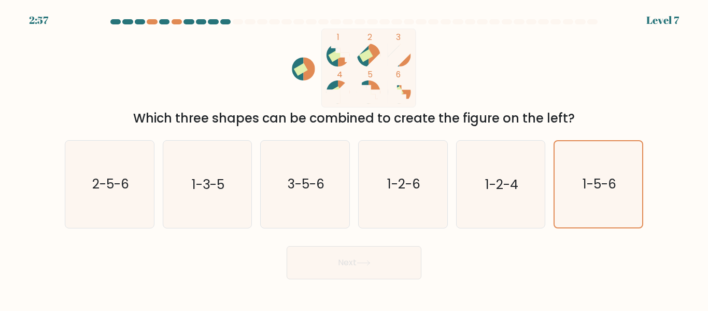
click at [650, 132] on form at bounding box center [354, 149] width 708 height 260
click at [383, 264] on button "Next" at bounding box center [354, 262] width 135 height 33
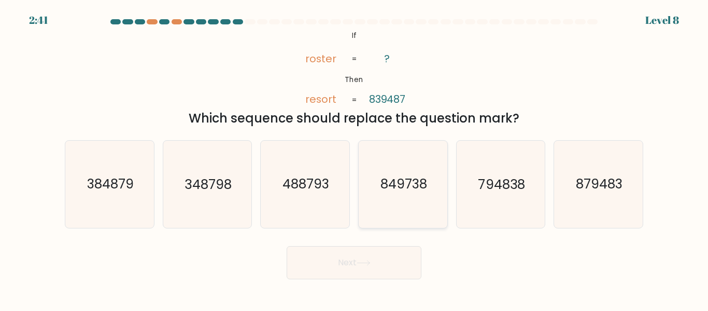
click at [420, 172] on icon "849738" at bounding box center [403, 183] width 87 height 87
click at [355, 158] on input "d. 849738" at bounding box center [354, 157] width 1 height 3
radio input "true"
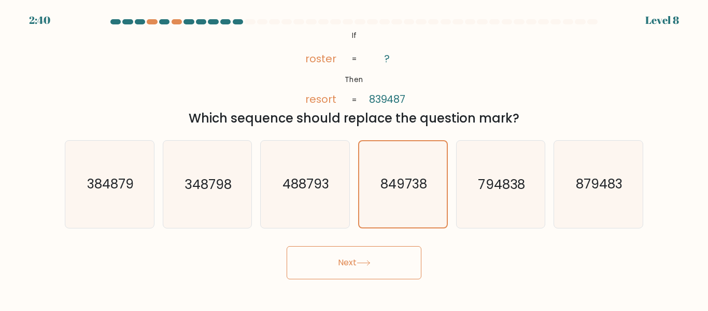
click at [376, 268] on button "Next" at bounding box center [354, 262] width 135 height 33
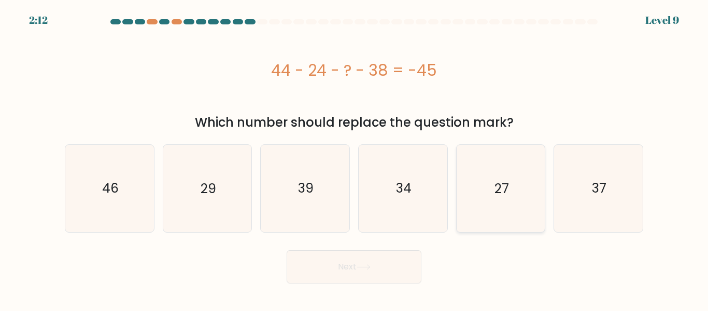
click at [476, 181] on icon "27" at bounding box center [500, 188] width 87 height 87
click at [355, 158] on input "e. 27" at bounding box center [354, 157] width 1 height 3
radio input "true"
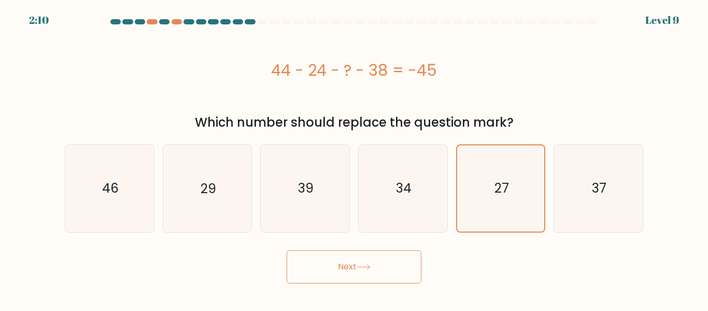
click at [359, 259] on button "Next" at bounding box center [354, 266] width 135 height 33
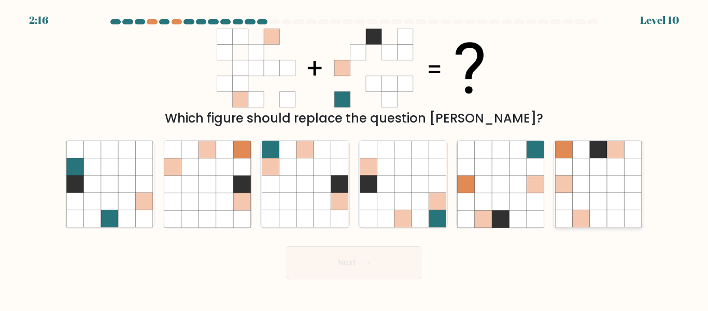
click at [586, 189] on icon at bounding box center [581, 183] width 17 height 17
click at [355, 158] on input "f." at bounding box center [354, 157] width 1 height 3
radio input "true"
click at [382, 195] on icon at bounding box center [385, 201] width 17 height 17
click at [355, 158] on input "d." at bounding box center [354, 157] width 1 height 3
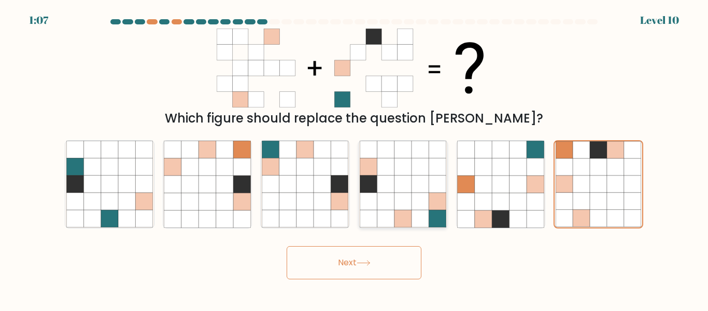
radio input "true"
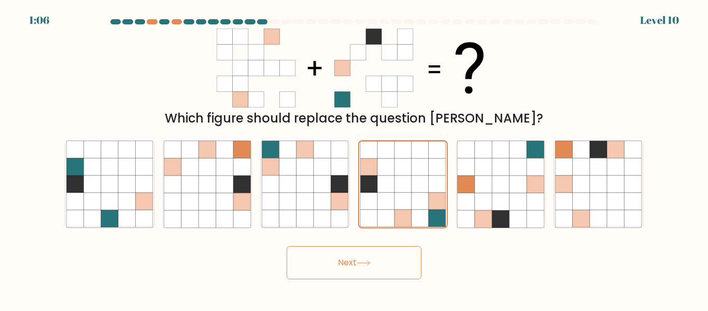
click at [344, 261] on button "Next" at bounding box center [354, 262] width 135 height 33
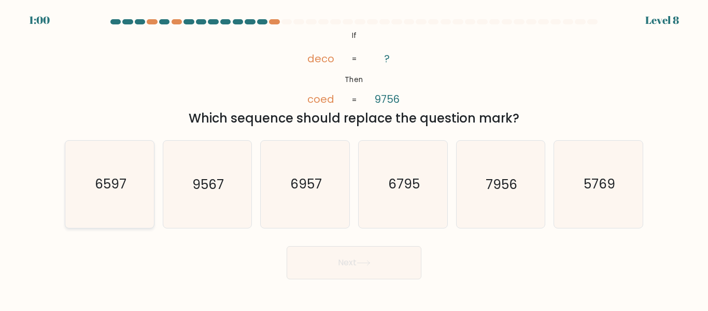
click at [106, 190] on text "6597" at bounding box center [110, 184] width 32 height 18
click at [354, 158] on input "a. 6597" at bounding box center [354, 157] width 1 height 3
radio input "true"
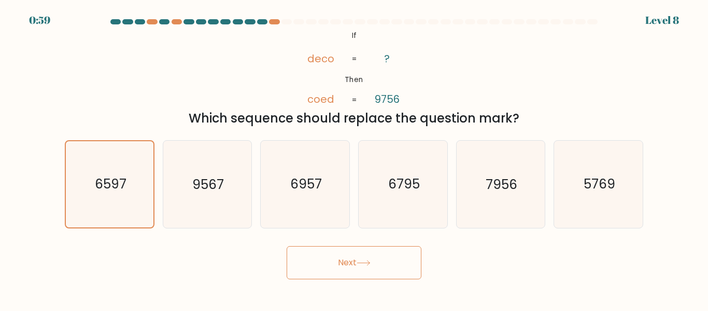
click at [375, 263] on button "Next" at bounding box center [354, 262] width 135 height 33
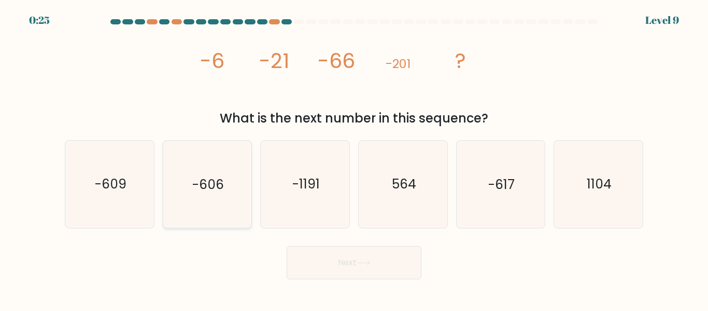
click at [217, 196] on icon "-606" at bounding box center [207, 183] width 87 height 87
click at [354, 158] on input "b. -606" at bounding box center [354, 157] width 1 height 3
radio input "true"
click at [337, 256] on button "Next" at bounding box center [354, 262] width 135 height 33
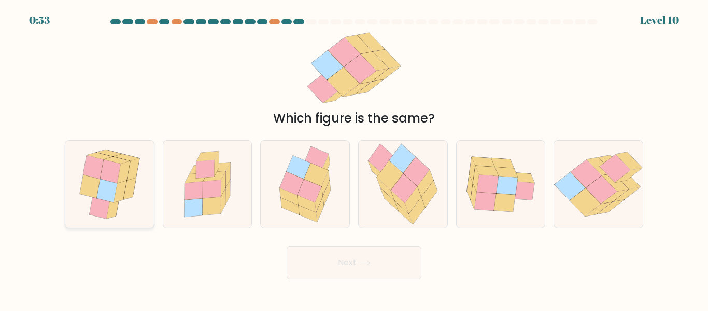
click at [114, 208] on icon at bounding box center [113, 207] width 13 height 22
click at [354, 158] on input "a." at bounding box center [354, 157] width 1 height 3
radio input "true"
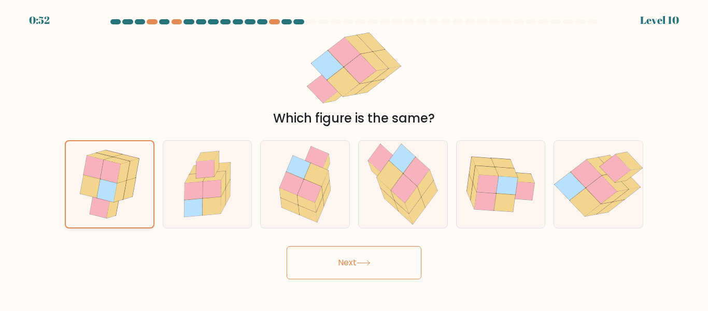
click at [114, 208] on icon at bounding box center [113, 207] width 12 height 22
click at [354, 158] on input "a." at bounding box center [354, 157] width 1 height 3
click at [412, 175] on icon at bounding box center [417, 171] width 26 height 29
click at [355, 158] on input "d." at bounding box center [354, 157] width 1 height 3
radio input "true"
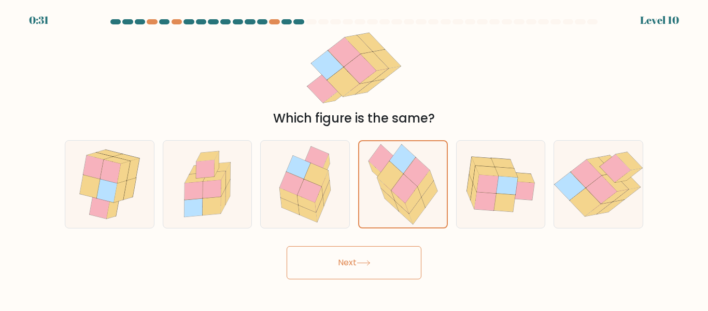
click at [363, 264] on icon at bounding box center [364, 263] width 14 height 6
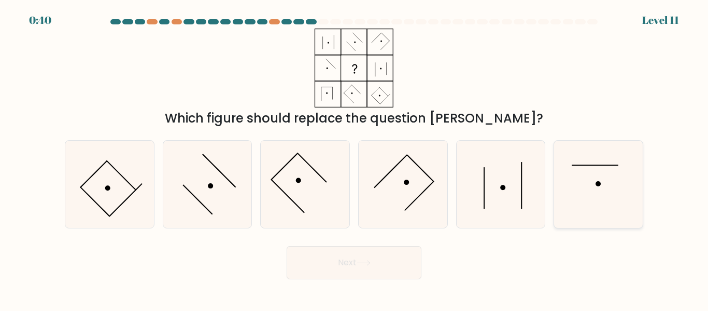
click at [599, 185] on circle at bounding box center [598, 183] width 5 height 5
click at [355, 158] on input "f." at bounding box center [354, 157] width 1 height 3
radio input "true"
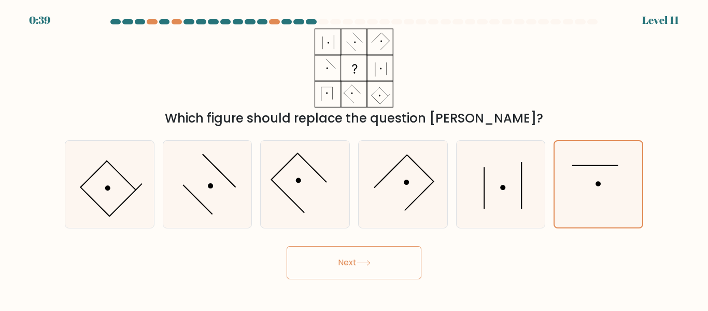
click at [389, 271] on button "Next" at bounding box center [354, 262] width 135 height 33
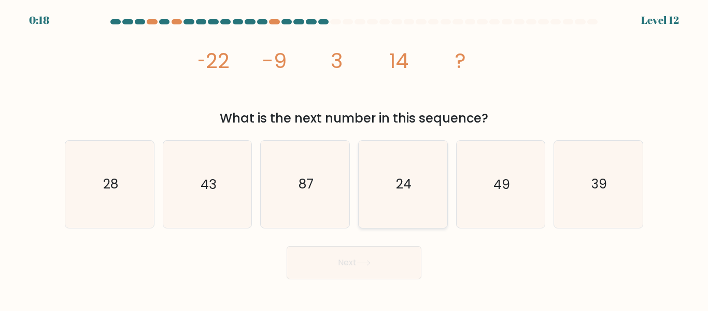
click at [404, 186] on text "24" at bounding box center [404, 184] width 16 height 18
click at [355, 158] on input "d. 24" at bounding box center [354, 157] width 1 height 3
radio input "true"
click at [384, 256] on button "Next" at bounding box center [354, 262] width 135 height 33
click at [348, 265] on button "Next" at bounding box center [354, 262] width 135 height 33
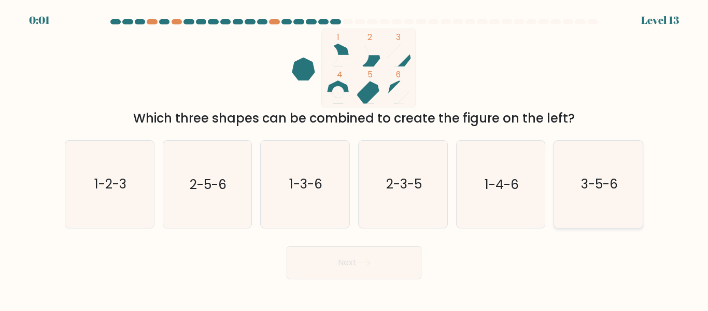
click at [600, 193] on text "3-5-6" at bounding box center [599, 184] width 37 height 18
click at [355, 158] on input "f. 3-5-6" at bounding box center [354, 157] width 1 height 3
radio input "true"
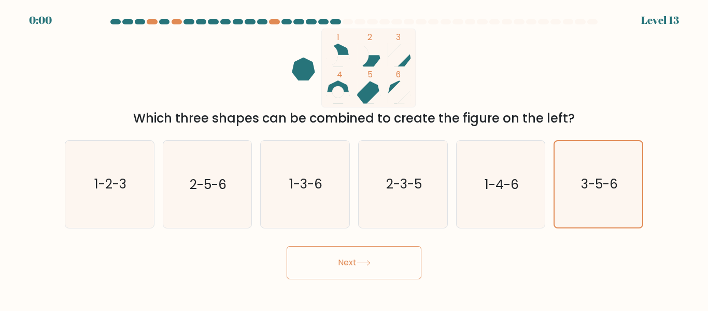
click at [382, 273] on button "Next" at bounding box center [354, 262] width 135 height 33
click at [381, 253] on div "Next" at bounding box center [354, 260] width 591 height 38
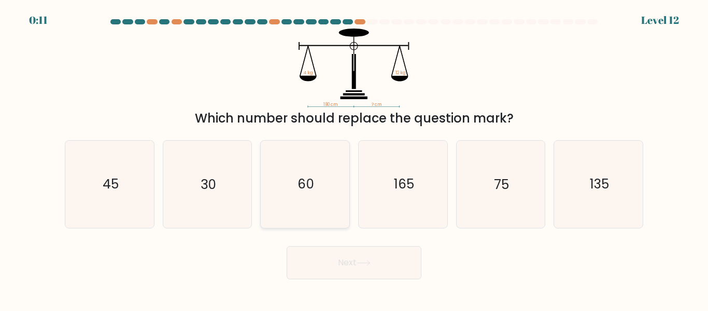
click at [291, 162] on icon "60" at bounding box center [305, 183] width 87 height 87
click at [354, 158] on input "c. 60" at bounding box center [354, 157] width 1 height 3
radio input "true"
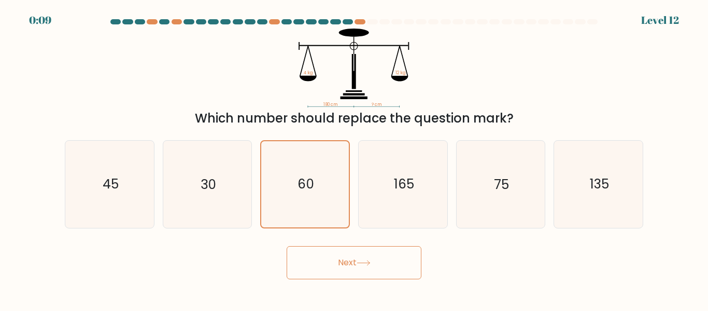
click at [368, 264] on icon at bounding box center [364, 263] width 14 height 6
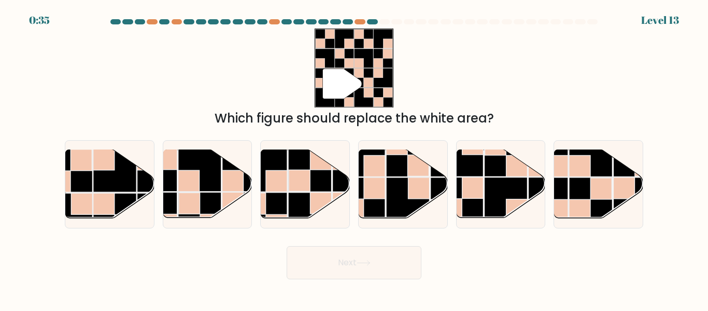
click at [387, 257] on button "Next" at bounding box center [354, 262] width 135 height 33
click at [405, 197] on rect at bounding box center [407, 198] width 43 height 43
click at [355, 158] on input "d." at bounding box center [354, 157] width 1 height 3
radio input "true"
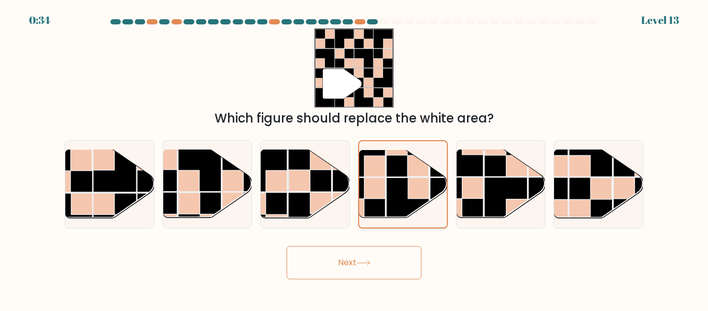
click at [403, 213] on rect at bounding box center [407, 198] width 43 height 43
click at [355, 158] on input "d." at bounding box center [354, 157] width 1 height 3
click at [372, 251] on button "Next" at bounding box center [354, 262] width 135 height 33
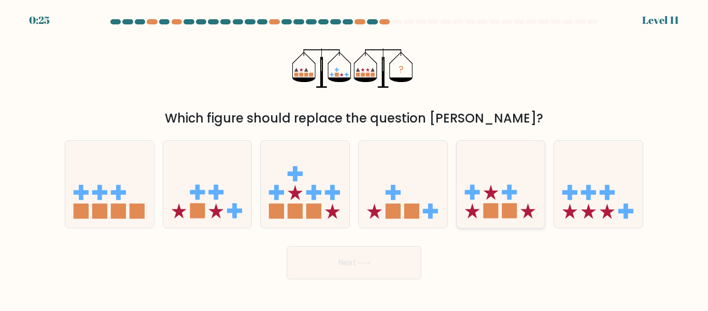
click at [492, 201] on icon at bounding box center [501, 183] width 89 height 73
click at [355, 158] on input "e." at bounding box center [354, 157] width 1 height 3
radio input "true"
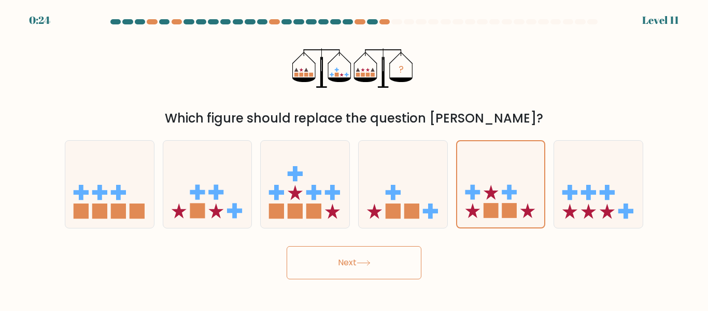
click at [399, 269] on button "Next" at bounding box center [354, 262] width 135 height 33
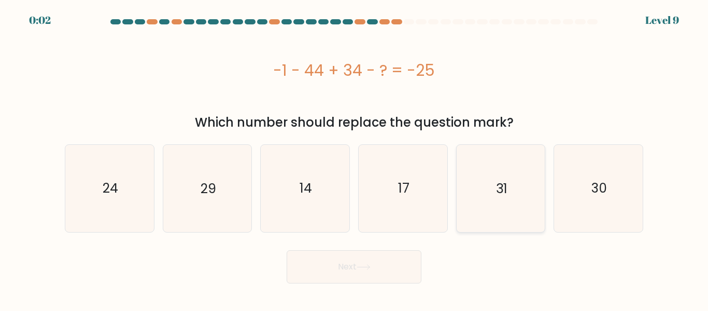
click at [496, 176] on icon "31" at bounding box center [500, 188] width 87 height 87
click at [355, 158] on input "e. 31" at bounding box center [354, 157] width 1 height 3
radio input "true"
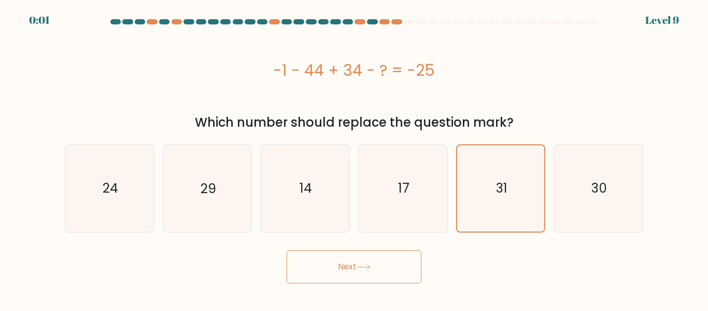
click at [387, 282] on button "Next" at bounding box center [354, 266] width 135 height 33
click at [394, 269] on button "Next" at bounding box center [354, 266] width 135 height 33
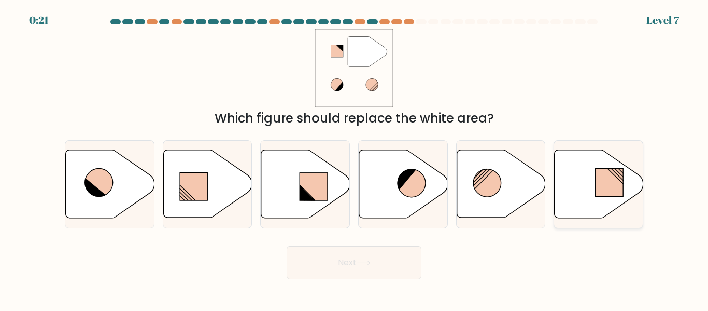
click at [608, 187] on rect at bounding box center [609, 182] width 27 height 28
click at [355, 158] on input "f." at bounding box center [354, 157] width 1 height 3
radio input "true"
click at [383, 266] on button "Next" at bounding box center [354, 262] width 135 height 33
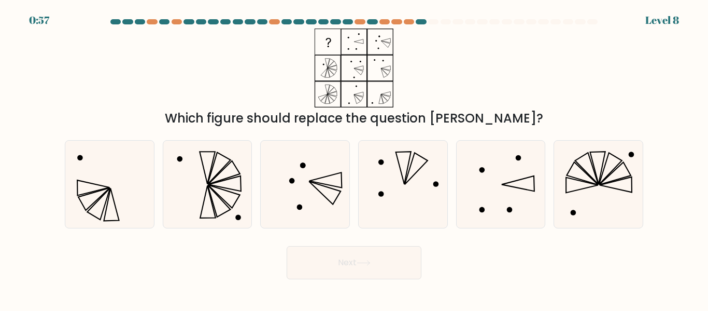
click at [357, 52] on icon at bounding box center [354, 68] width 130 height 79
click at [392, 41] on icon at bounding box center [354, 68] width 130 height 79
click at [391, 41] on icon at bounding box center [354, 68] width 130 height 79
click at [216, 193] on icon at bounding box center [219, 201] width 22 height 32
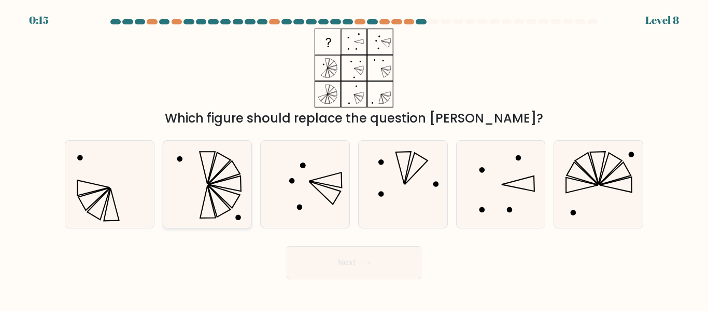
click at [354, 158] on input "b." at bounding box center [354, 157] width 1 height 3
radio input "true"
click at [358, 271] on button "Next" at bounding box center [354, 262] width 135 height 33
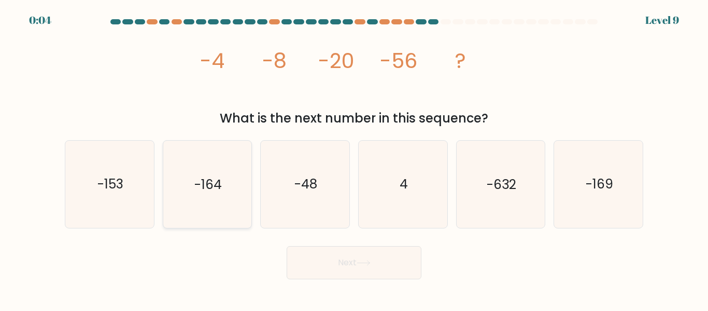
click at [212, 181] on text "-164" at bounding box center [207, 184] width 27 height 18
click at [354, 158] on input "b. -164" at bounding box center [354, 157] width 1 height 3
radio input "true"
click at [368, 264] on icon at bounding box center [364, 263] width 14 height 6
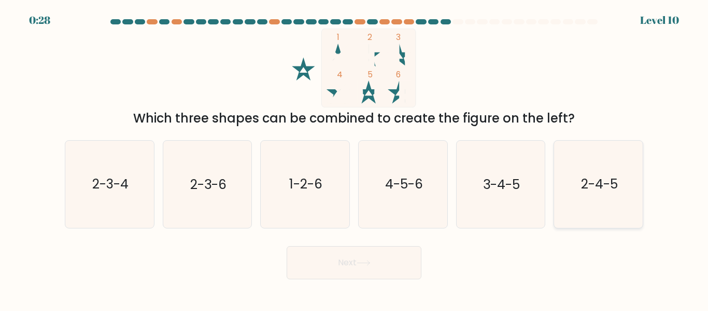
click at [597, 184] on text "2-4-5" at bounding box center [599, 184] width 37 height 18
click at [355, 158] on input "f. 2-4-5" at bounding box center [354, 157] width 1 height 3
radio input "true"
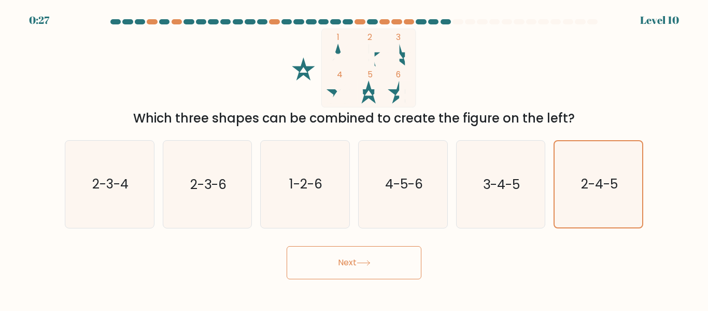
click at [391, 261] on button "Next" at bounding box center [354, 262] width 135 height 33
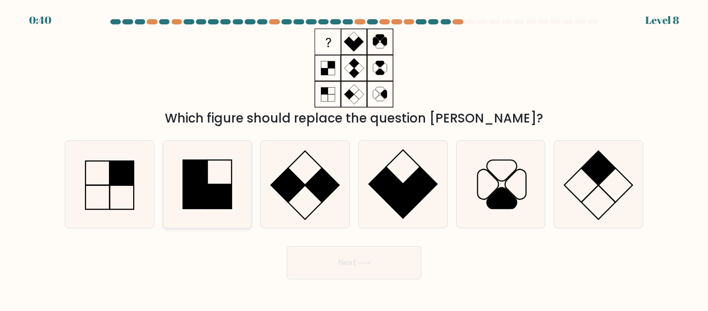
click at [216, 179] on icon at bounding box center [207, 183] width 87 height 87
click at [354, 158] on input "b." at bounding box center [354, 157] width 1 height 3
radio input "true"
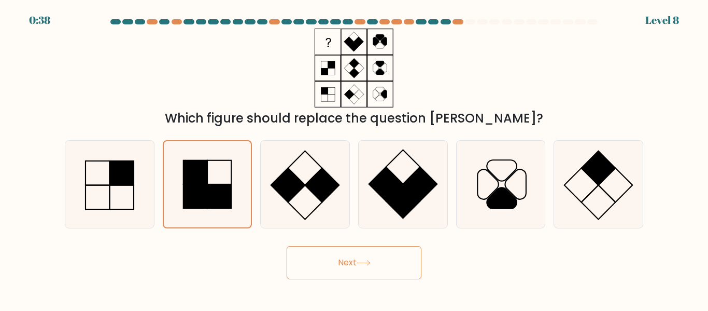
click at [357, 272] on button "Next" at bounding box center [354, 262] width 135 height 33
click at [363, 263] on icon at bounding box center [364, 263] width 14 height 6
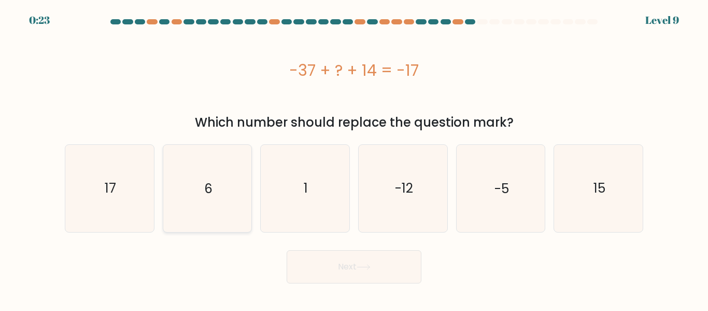
click at [223, 181] on icon "6" at bounding box center [207, 188] width 87 height 87
click at [354, 158] on input "b. 6" at bounding box center [354, 157] width 1 height 3
radio input "true"
click at [355, 263] on button "Next" at bounding box center [354, 266] width 135 height 33
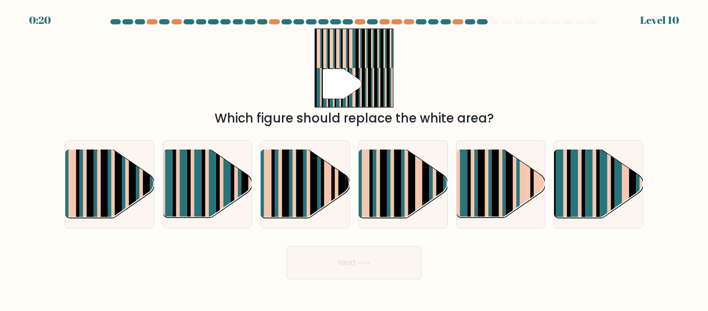
click at [355, 263] on button "Next" at bounding box center [354, 262] width 135 height 33
click at [590, 186] on rect at bounding box center [588, 192] width 7 height 88
click at [355, 158] on input "f." at bounding box center [354, 157] width 1 height 3
radio input "true"
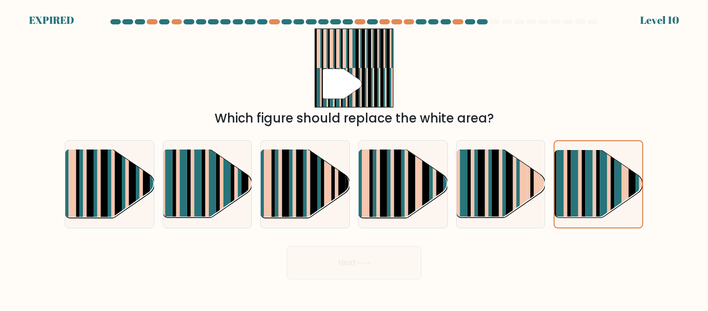
click at [379, 273] on div "Next" at bounding box center [354, 260] width 591 height 38
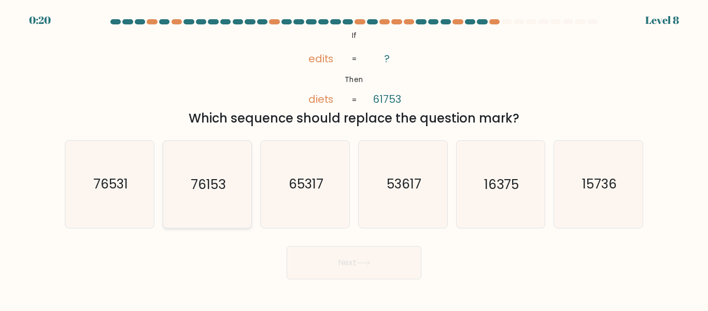
click at [209, 181] on text "76153" at bounding box center [208, 184] width 35 height 18
click at [354, 158] on input "b. 76153" at bounding box center [354, 157] width 1 height 3
radio input "true"
click at [384, 255] on button "Next" at bounding box center [354, 262] width 135 height 33
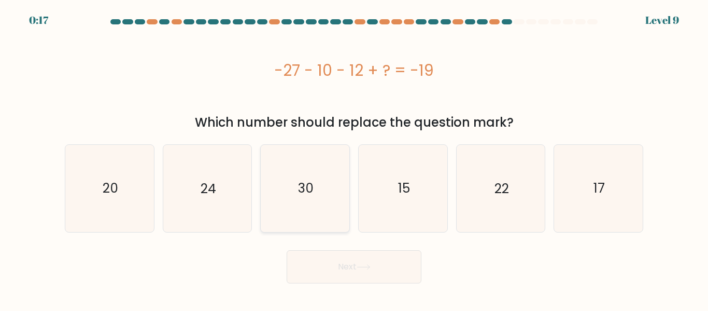
click at [321, 191] on icon "30" at bounding box center [305, 188] width 87 height 87
click at [354, 158] on input "c. 30" at bounding box center [354, 157] width 1 height 3
radio input "true"
click at [356, 257] on button "Next" at bounding box center [354, 266] width 135 height 33
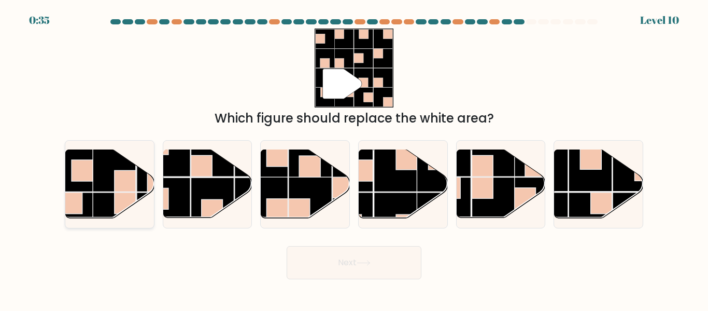
click at [92, 189] on rect at bounding box center [71, 169] width 43 height 43
click at [354, 158] on input "a." at bounding box center [354, 157] width 1 height 3
radio input "true"
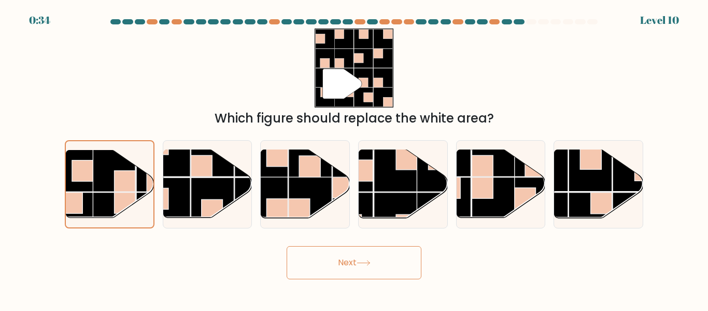
click at [340, 266] on button "Next" at bounding box center [354, 262] width 135 height 33
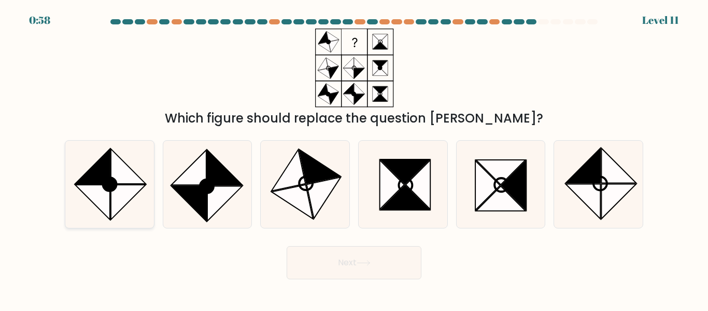
click at [118, 177] on icon at bounding box center [128, 166] width 35 height 35
click at [354, 158] on input "a." at bounding box center [354, 157] width 1 height 3
radio input "true"
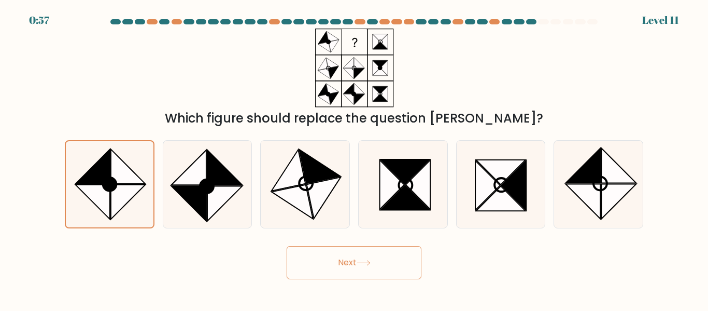
click at [381, 262] on button "Next" at bounding box center [354, 262] width 135 height 33
click at [348, 260] on button "Next" at bounding box center [354, 262] width 135 height 33
click at [354, 260] on button "Next" at bounding box center [354, 262] width 135 height 33
click at [367, 264] on icon at bounding box center [364, 263] width 14 height 6
click at [364, 258] on button "Next" at bounding box center [354, 262] width 135 height 33
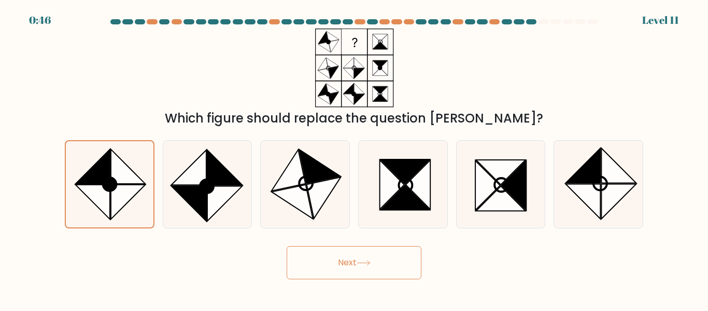
click at [381, 257] on button "Next" at bounding box center [354, 262] width 135 height 33
click at [347, 268] on button "Next" at bounding box center [354, 262] width 135 height 33
click at [124, 180] on icon at bounding box center [128, 166] width 34 height 34
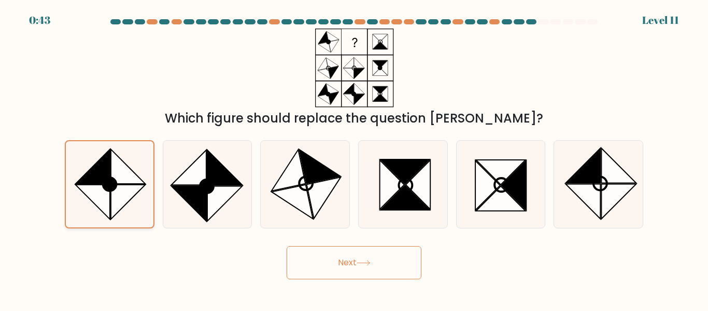
click at [354, 158] on input "a." at bounding box center [354, 157] width 1 height 3
drag, startPoint x: 124, startPoint y: 180, endPoint x: 182, endPoint y: 177, distance: 58.1
click at [182, 177] on div "a. b. c." at bounding box center [354, 180] width 587 height 96
click at [182, 177] on icon at bounding box center [189, 167] width 35 height 35
click at [354, 158] on input "b." at bounding box center [354, 157] width 1 height 3
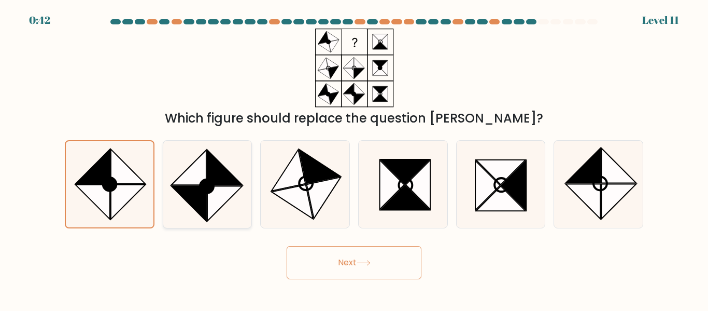
radio input "true"
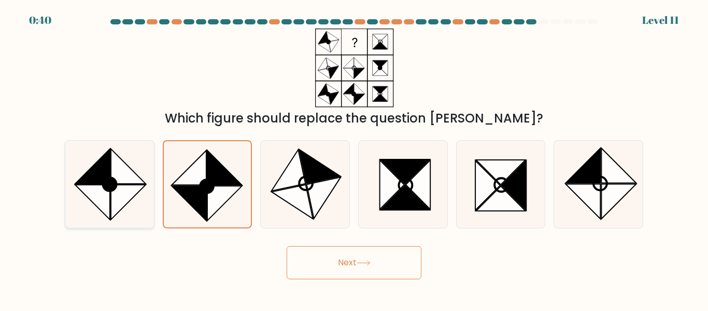
click at [113, 158] on icon at bounding box center [128, 166] width 35 height 35
click at [354, 158] on input "a." at bounding box center [354, 157] width 1 height 3
radio input "true"
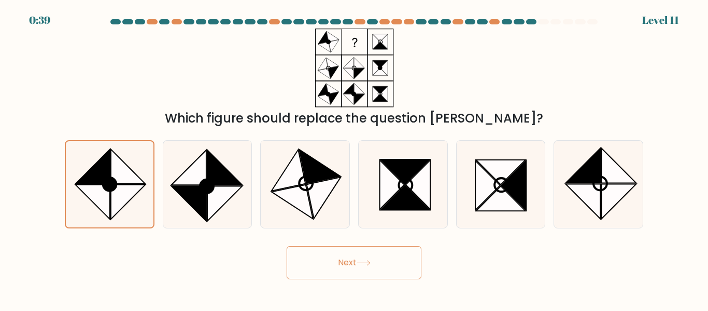
click at [335, 258] on button "Next" at bounding box center [354, 262] width 135 height 33
click at [342, 260] on button "Next" at bounding box center [354, 262] width 135 height 33
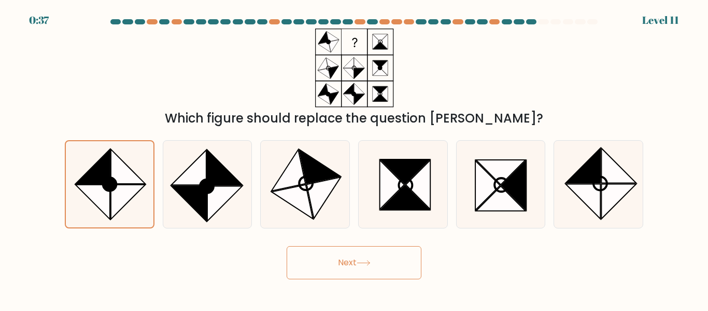
click at [342, 260] on button "Next" at bounding box center [354, 262] width 135 height 33
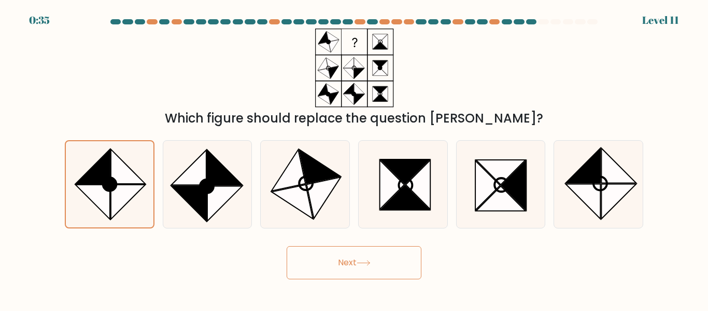
click at [342, 260] on button "Next" at bounding box center [354, 262] width 135 height 33
click at [287, 246] on button "Next" at bounding box center [354, 262] width 135 height 33
click at [345, 272] on button "Next" at bounding box center [354, 262] width 135 height 33
click at [344, 257] on button "Next" at bounding box center [354, 262] width 135 height 33
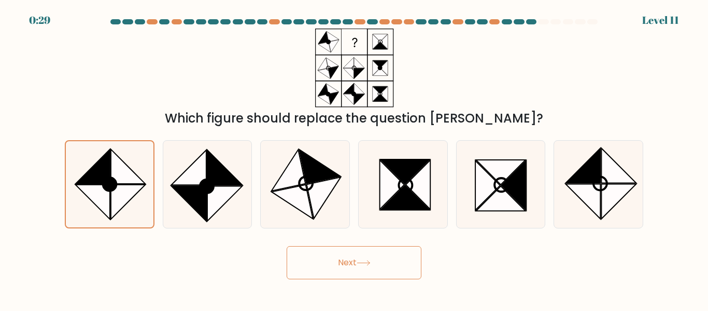
click at [344, 257] on button "Next" at bounding box center [354, 262] width 135 height 33
drag, startPoint x: 344, startPoint y: 257, endPoint x: 376, endPoint y: 267, distance: 33.8
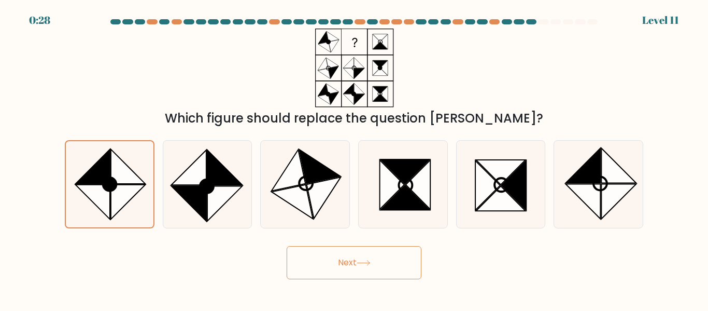
click at [376, 267] on button "Next" at bounding box center [354, 262] width 135 height 33
drag, startPoint x: 376, startPoint y: 267, endPoint x: 361, endPoint y: 263, distance: 15.7
click at [361, 263] on button "Next" at bounding box center [354, 262] width 135 height 33
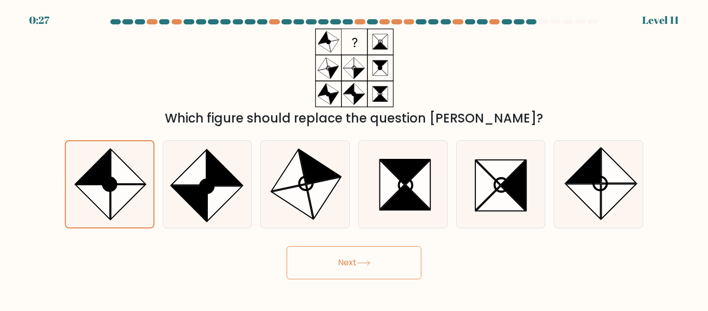
click at [361, 263] on icon at bounding box center [364, 263] width 14 height 6
click at [348, 251] on button "Next" at bounding box center [354, 262] width 135 height 33
click at [336, 258] on button "Next" at bounding box center [354, 262] width 135 height 33
click at [331, 269] on button "Next" at bounding box center [354, 262] width 135 height 33
click at [328, 267] on button "Next" at bounding box center [354, 262] width 135 height 33
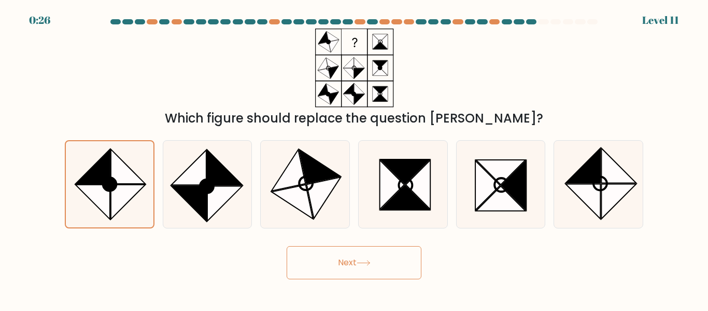
click at [333, 261] on button "Next" at bounding box center [354, 262] width 135 height 33
click at [331, 263] on button "Next" at bounding box center [354, 262] width 135 height 33
click at [332, 264] on button "Next" at bounding box center [354, 262] width 135 height 33
click at [207, 171] on icon at bounding box center [224, 167] width 35 height 35
click at [354, 158] on input "b." at bounding box center [354, 157] width 1 height 3
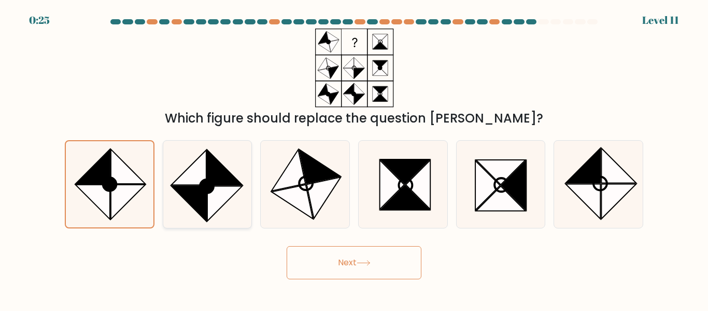
radio input "true"
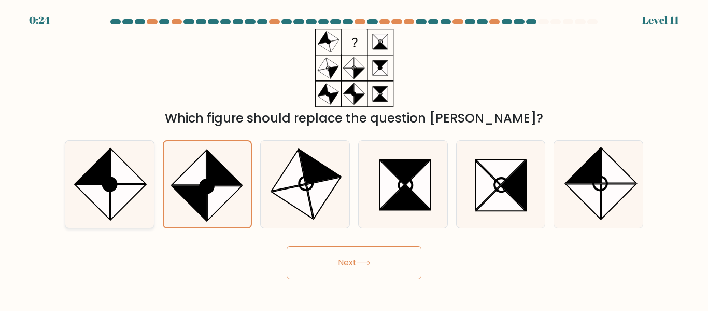
click at [128, 195] on icon at bounding box center [128, 202] width 35 height 35
click at [354, 158] on input "a." at bounding box center [354, 157] width 1 height 3
radio input "true"
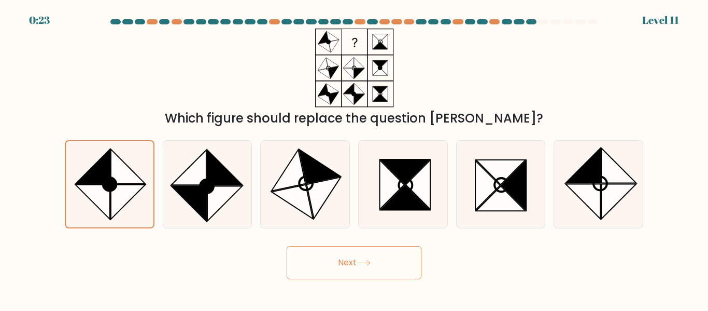
click at [351, 267] on button "Next" at bounding box center [354, 262] width 135 height 33
click at [354, 271] on button "Next" at bounding box center [354, 262] width 135 height 33
click at [356, 265] on button "Next" at bounding box center [354, 262] width 135 height 33
click at [357, 269] on button "Next" at bounding box center [354, 262] width 135 height 33
click at [359, 267] on button "Next" at bounding box center [354, 262] width 135 height 33
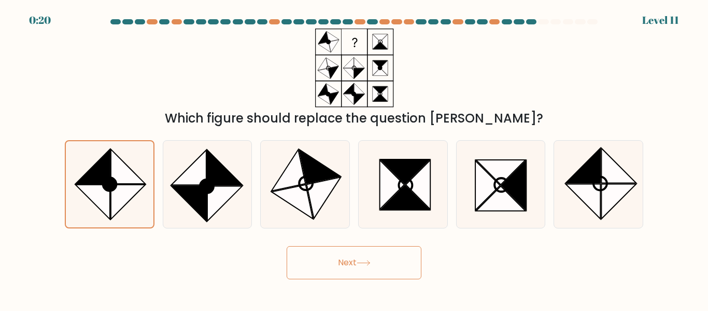
click at [379, 258] on button "Next" at bounding box center [354, 262] width 135 height 33
click at [368, 269] on button "Next" at bounding box center [354, 262] width 135 height 33
click at [360, 260] on icon at bounding box center [364, 263] width 14 height 6
click at [358, 257] on button "Next" at bounding box center [354, 262] width 135 height 33
click at [351, 261] on button "Next" at bounding box center [354, 262] width 135 height 33
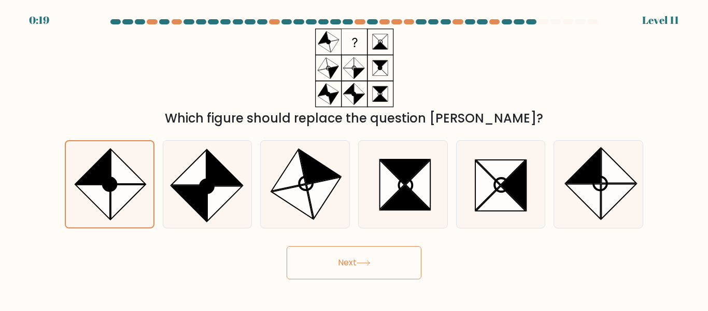
click at [354, 258] on button "Next" at bounding box center [354, 262] width 135 height 33
click at [358, 258] on button "Next" at bounding box center [354, 262] width 135 height 33
click at [360, 262] on icon at bounding box center [364, 263] width 14 height 6
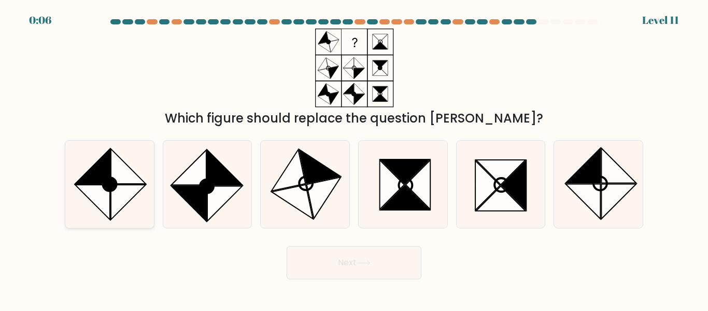
click at [118, 191] on icon at bounding box center [128, 202] width 35 height 35
click at [354, 158] on input "a." at bounding box center [354, 157] width 1 height 3
radio input "true"
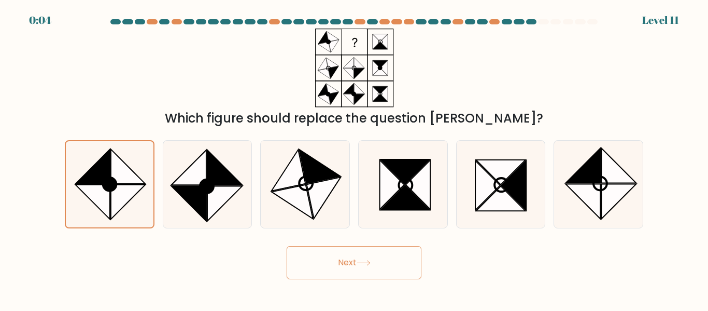
click at [370, 262] on icon at bounding box center [363, 262] width 12 height 5
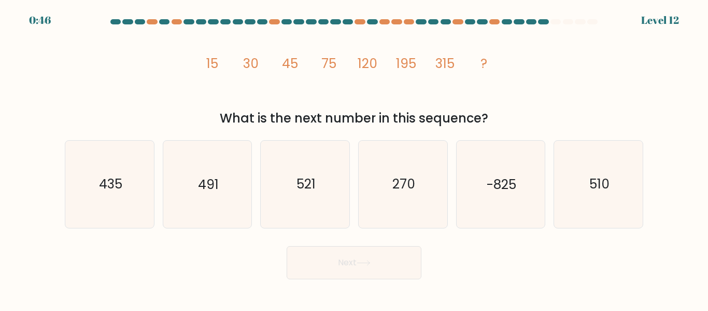
click at [354, 255] on button "Next" at bounding box center [354, 262] width 135 height 33
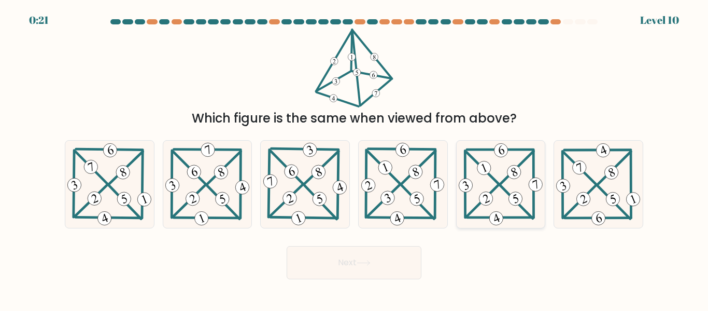
click at [500, 163] on icon at bounding box center [501, 184] width 89 height 87
click at [355, 158] on input "e." at bounding box center [354, 157] width 1 height 3
radio input "true"
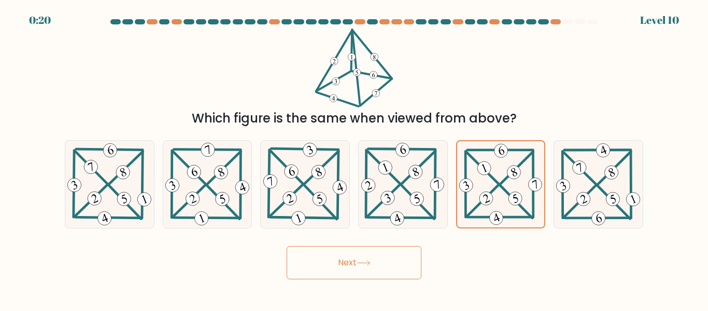
click at [390, 263] on button "Next" at bounding box center [354, 262] width 135 height 33
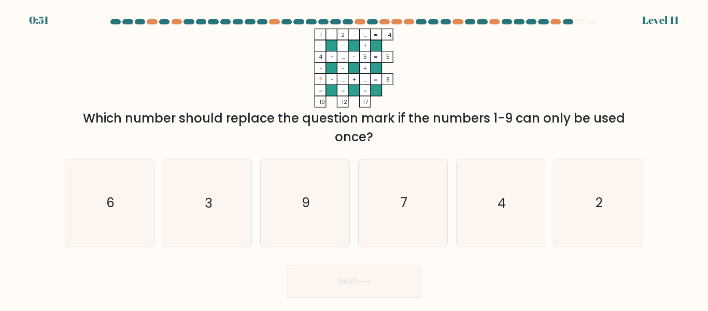
click at [342, 66] on tspan "-" at bounding box center [343, 68] width 3 height 8
click at [631, 76] on div "1 - 2 - ... -4 - - + 4 + ... - 5 5 - - + ? - ... + ... = 8 = = = = -10 -12 17 =…" at bounding box center [354, 88] width 591 height 118
click at [96, 209] on icon "6" at bounding box center [109, 202] width 87 height 87
click at [354, 158] on input "a. 6" at bounding box center [354, 157] width 1 height 3
radio input "true"
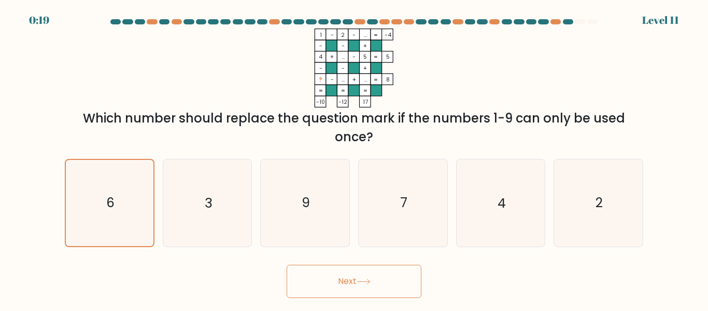
click at [341, 278] on button "Next" at bounding box center [354, 280] width 135 height 33
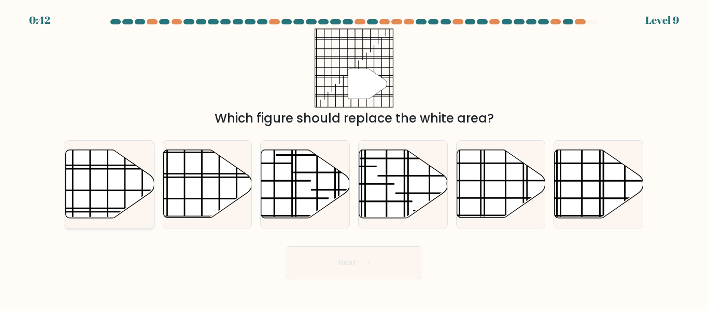
click at [115, 188] on icon at bounding box center [110, 184] width 89 height 68
click at [354, 158] on input "a." at bounding box center [354, 157] width 1 height 3
radio input "true"
click at [336, 262] on button "Next" at bounding box center [354, 262] width 135 height 33
